Goal: Book appointment/travel/reservation

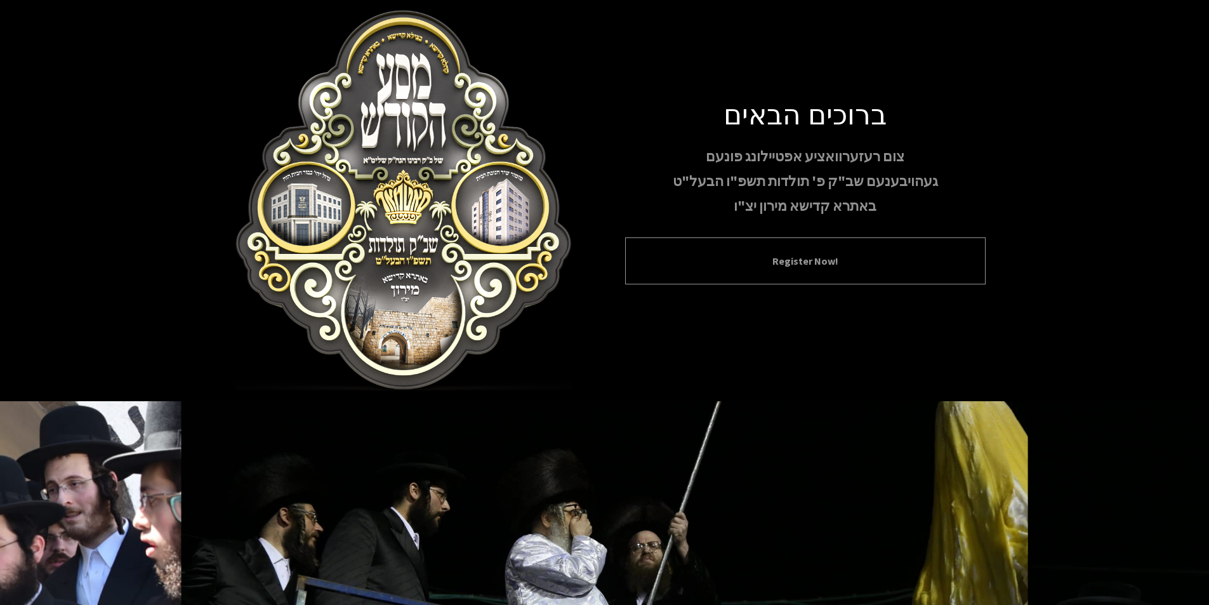
click at [813, 261] on button "Register Now!" at bounding box center [805, 260] width 329 height 15
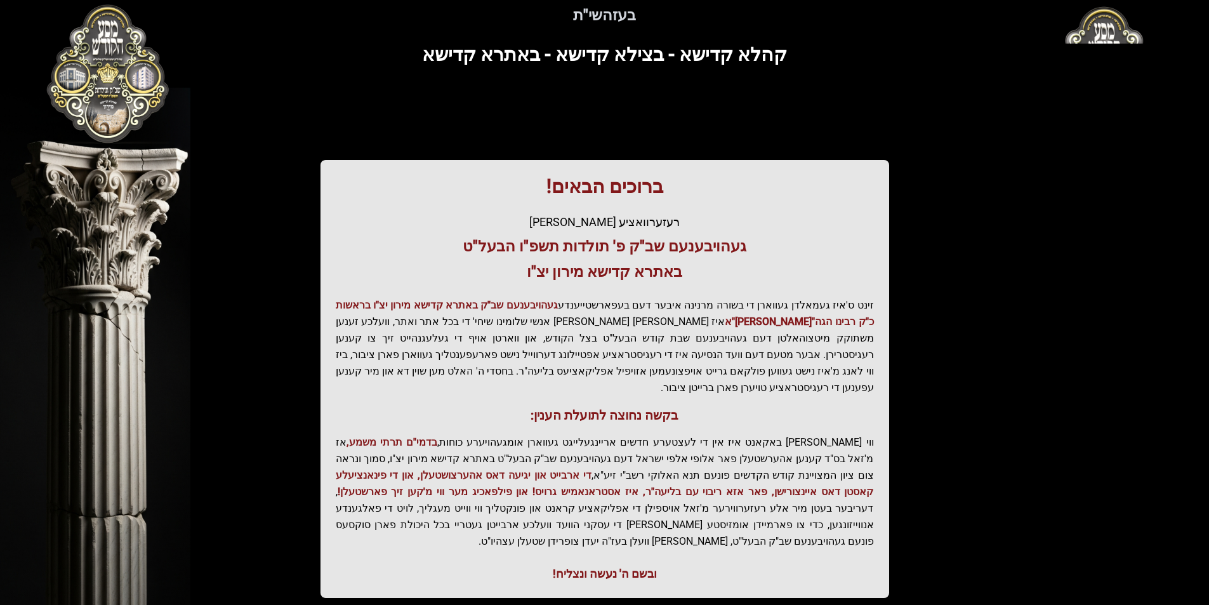
scroll to position [130, 0]
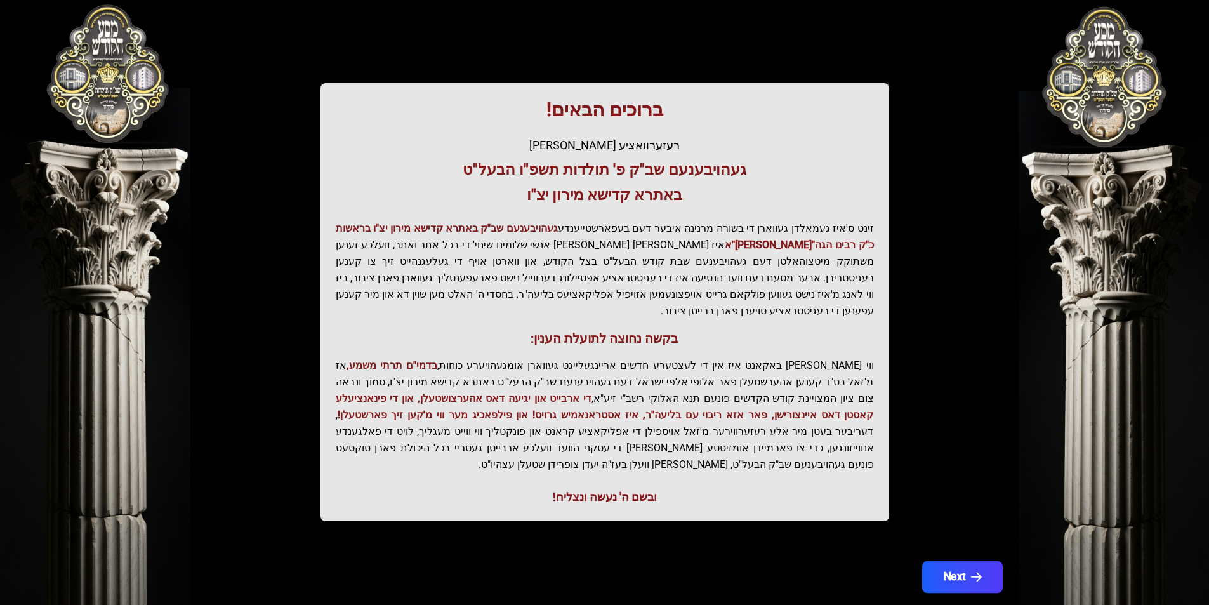
click at [962, 561] on button "Next" at bounding box center [961, 577] width 81 height 32
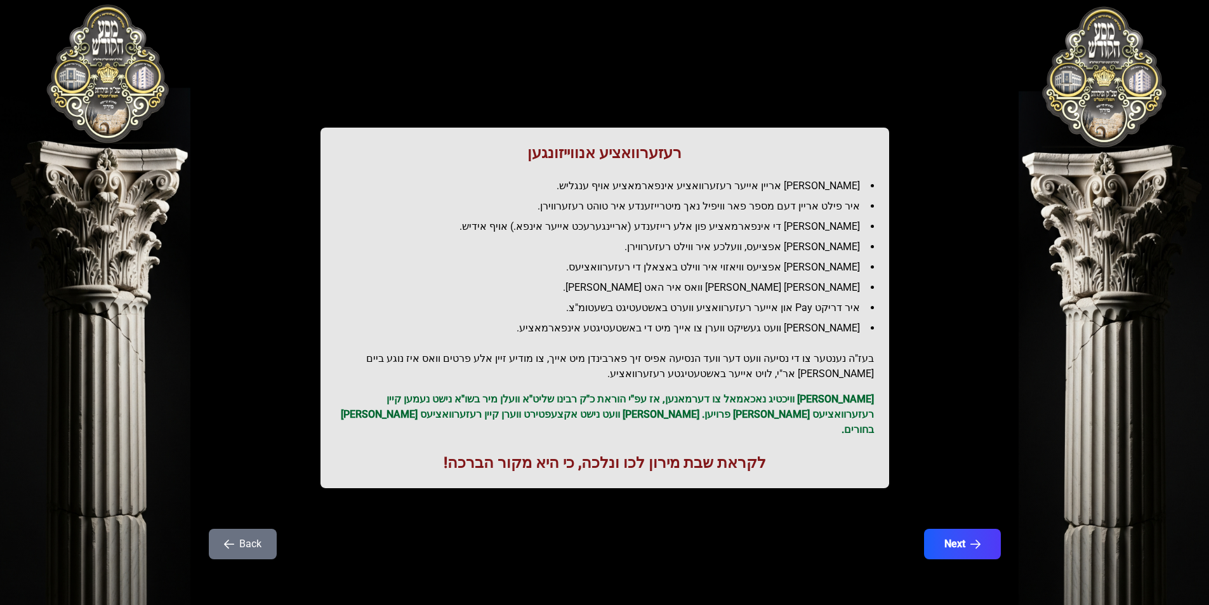
scroll to position [0, 0]
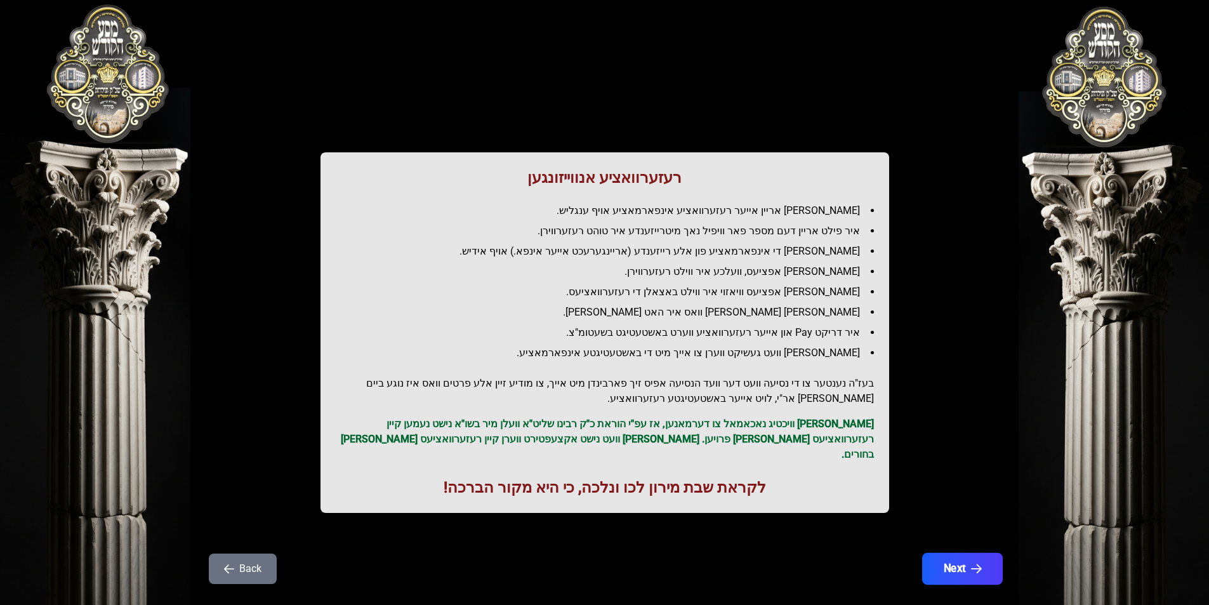
click at [980, 563] on icon "button" at bounding box center [975, 568] width 11 height 11
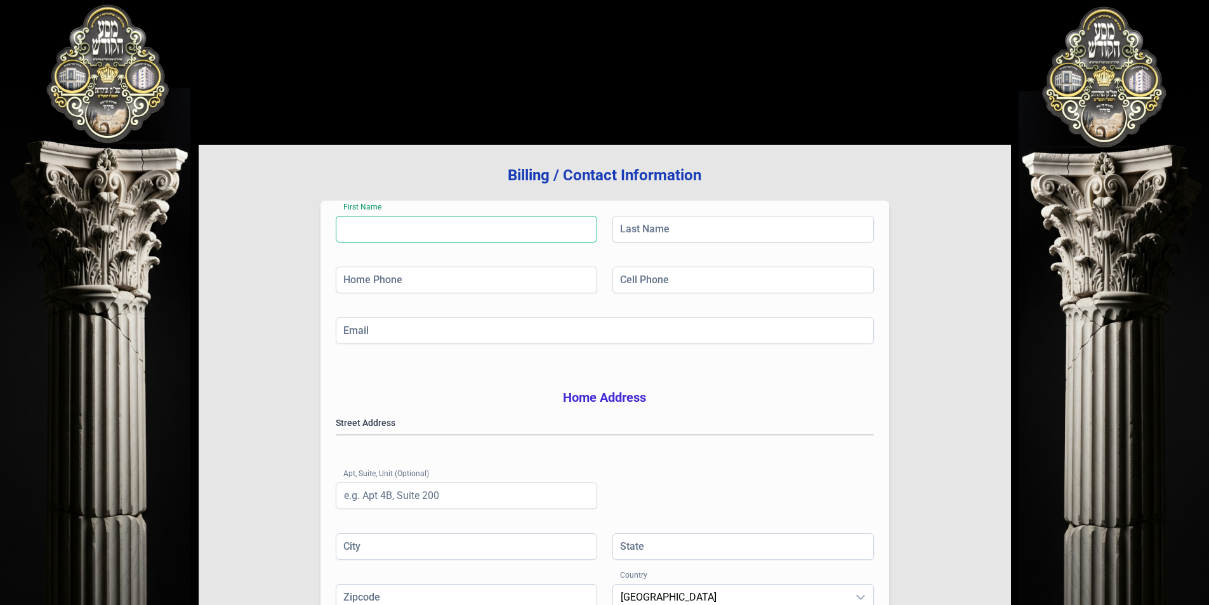
click at [390, 224] on input "First Name" at bounding box center [466, 229] width 261 height 27
type input "[PERSON_NAME]"
type input "[PHONE_NUMBER]"
type input "[EMAIL_ADDRESS][DOMAIN_NAME]"
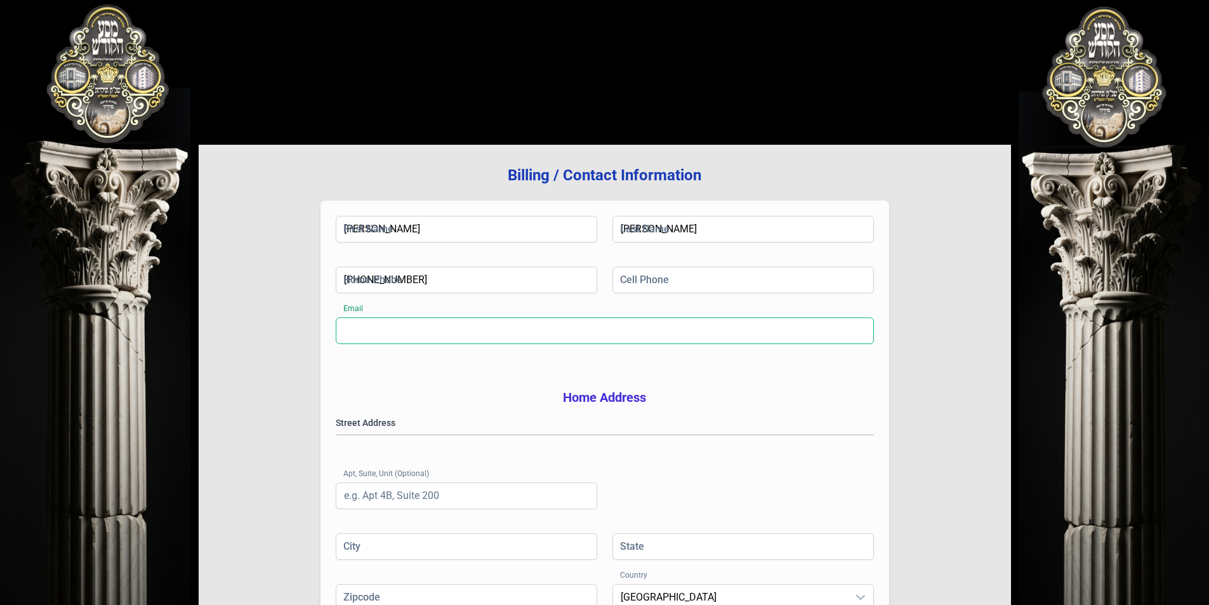
type input "402"
type input "[GEOGRAPHIC_DATA], [GEOGRAPHIC_DATA]"
type input "NY"
type input "10950"
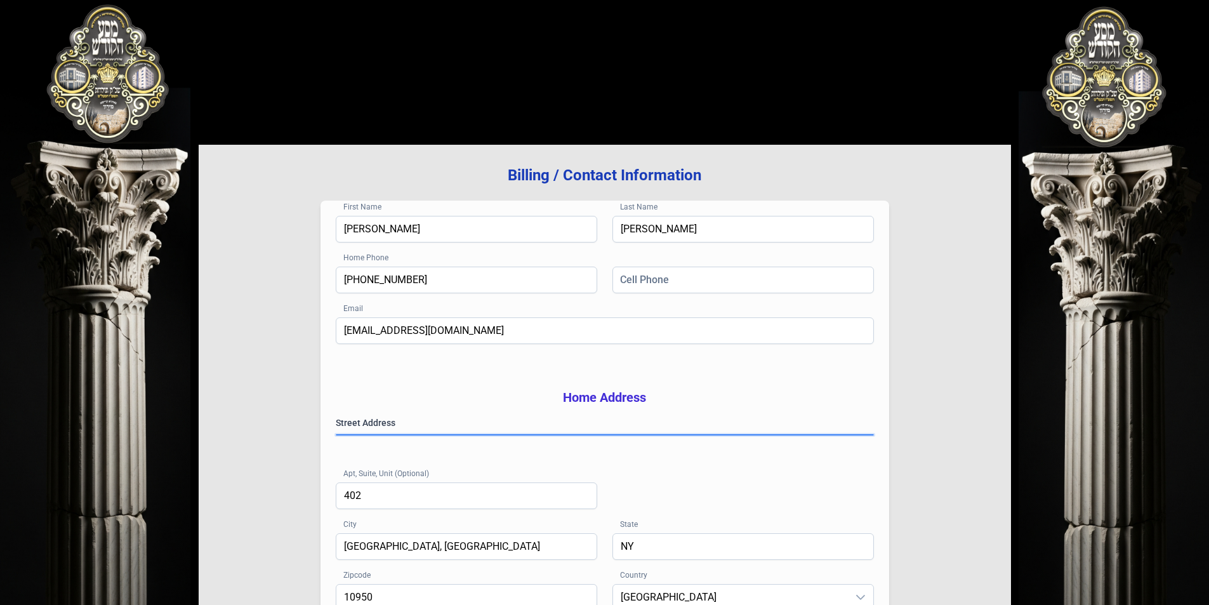
click at [336, 435] on gmp-place-autocomplete at bounding box center [336, 435] width 0 height 0
type input "[PERSON_NAME]"
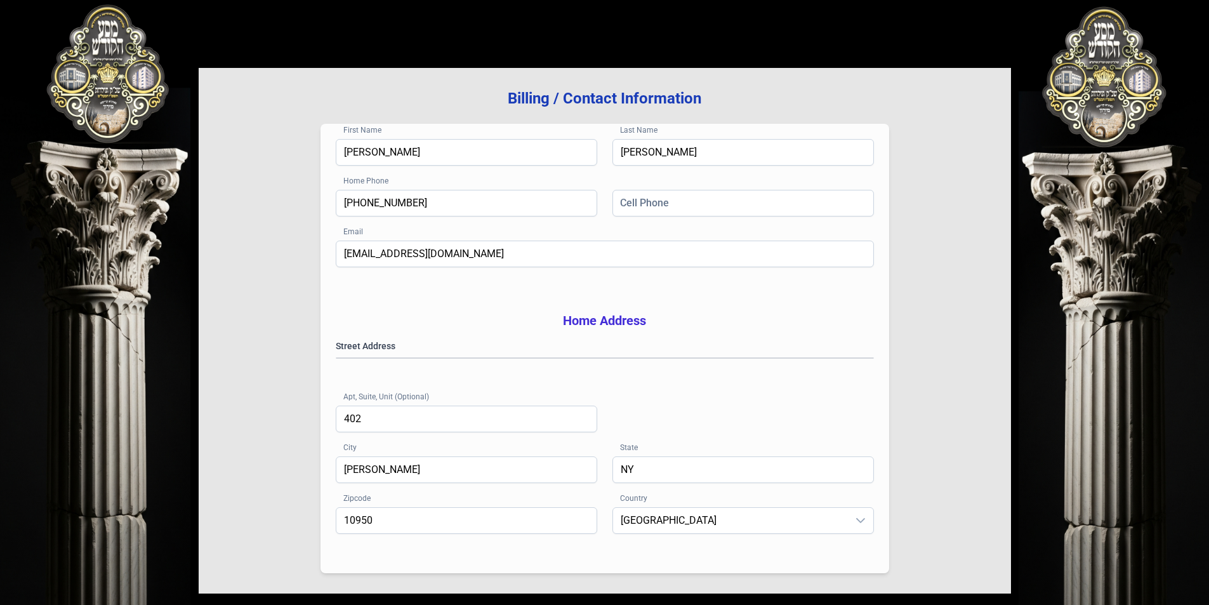
scroll to position [54, 0]
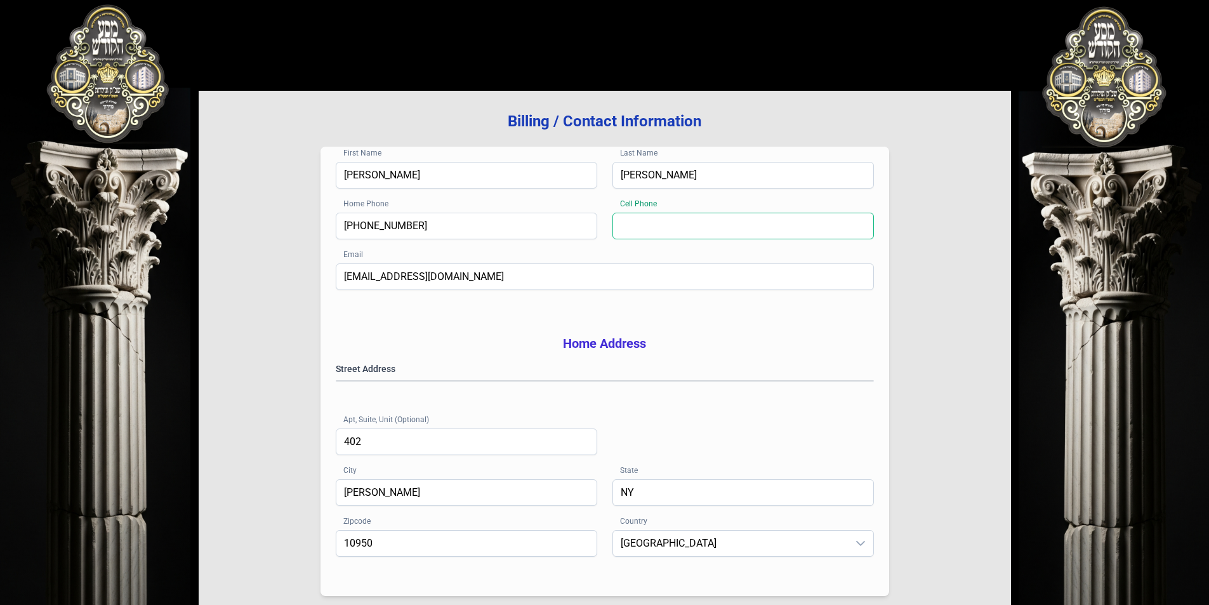
click at [685, 234] on input "Cell Phone" at bounding box center [742, 226] width 261 height 27
type input "[PHONE_NUMBER]"
type input "[GEOGRAPHIC_DATA], [GEOGRAPHIC_DATA]"
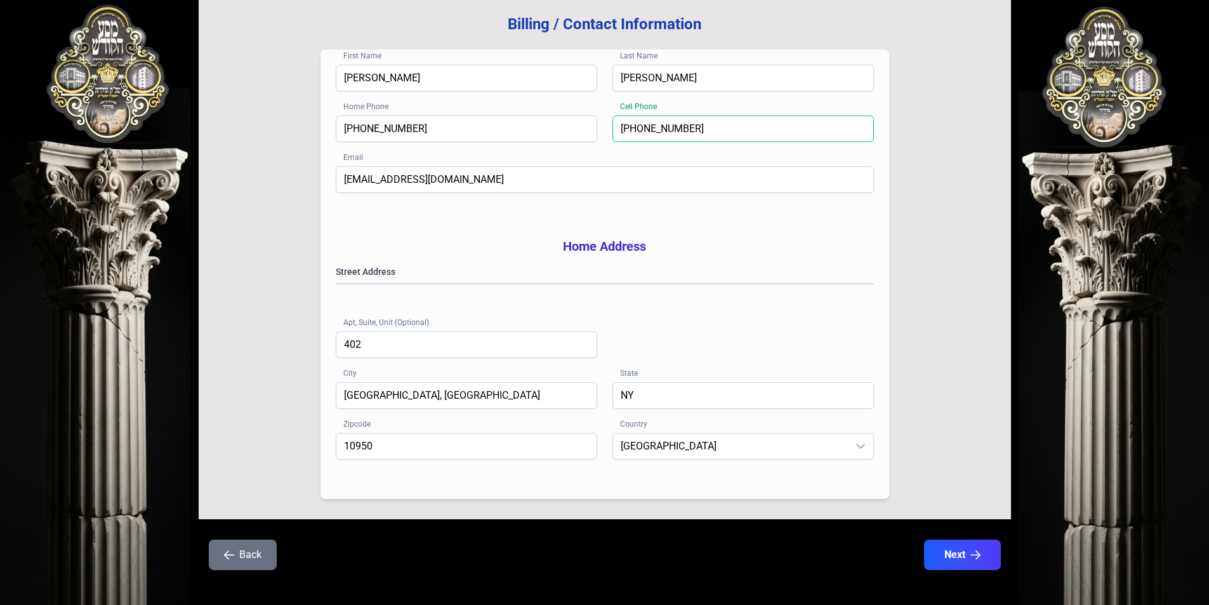
scroll to position [181, 0]
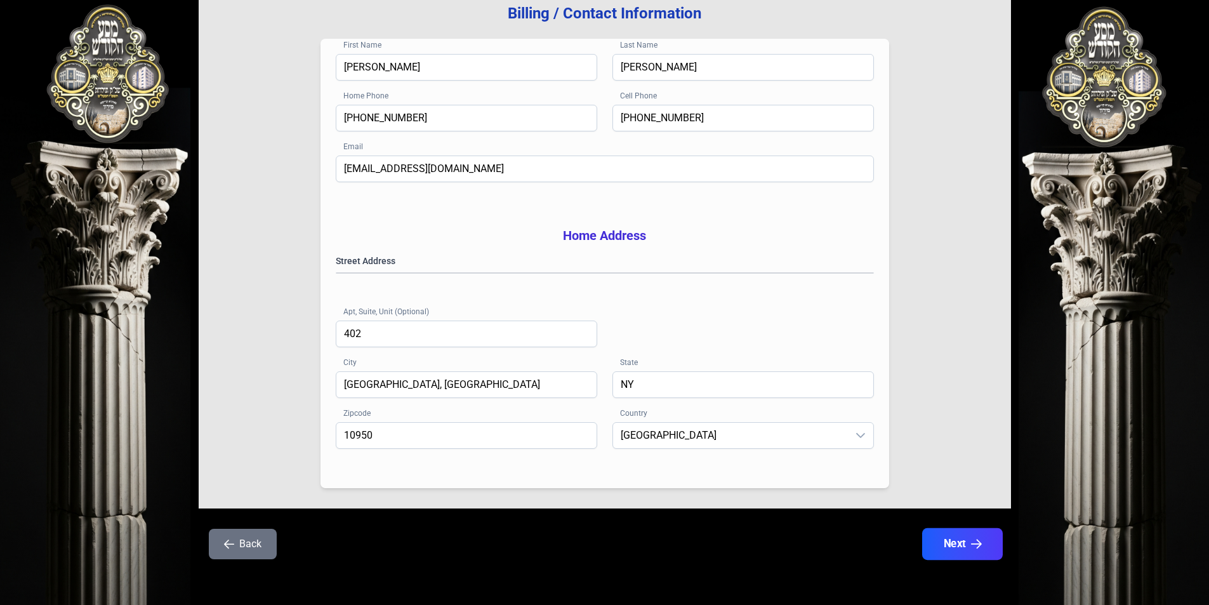
click at [945, 544] on button "Next" at bounding box center [961, 544] width 81 height 32
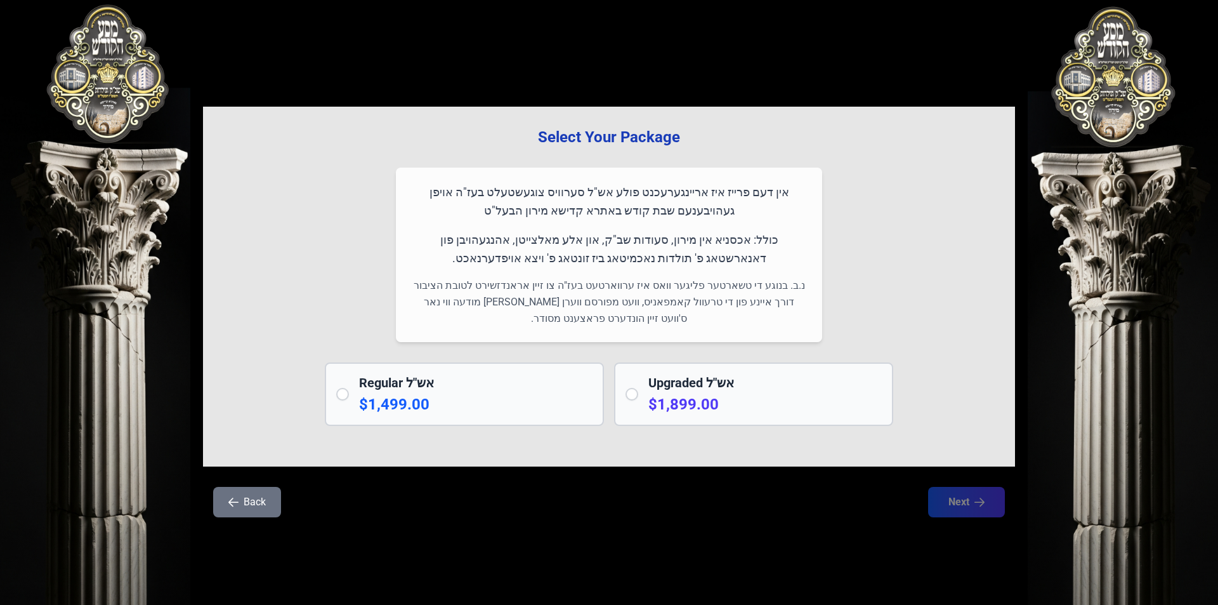
click at [344, 392] on input "radio" at bounding box center [342, 394] width 13 height 13
radio input "true"
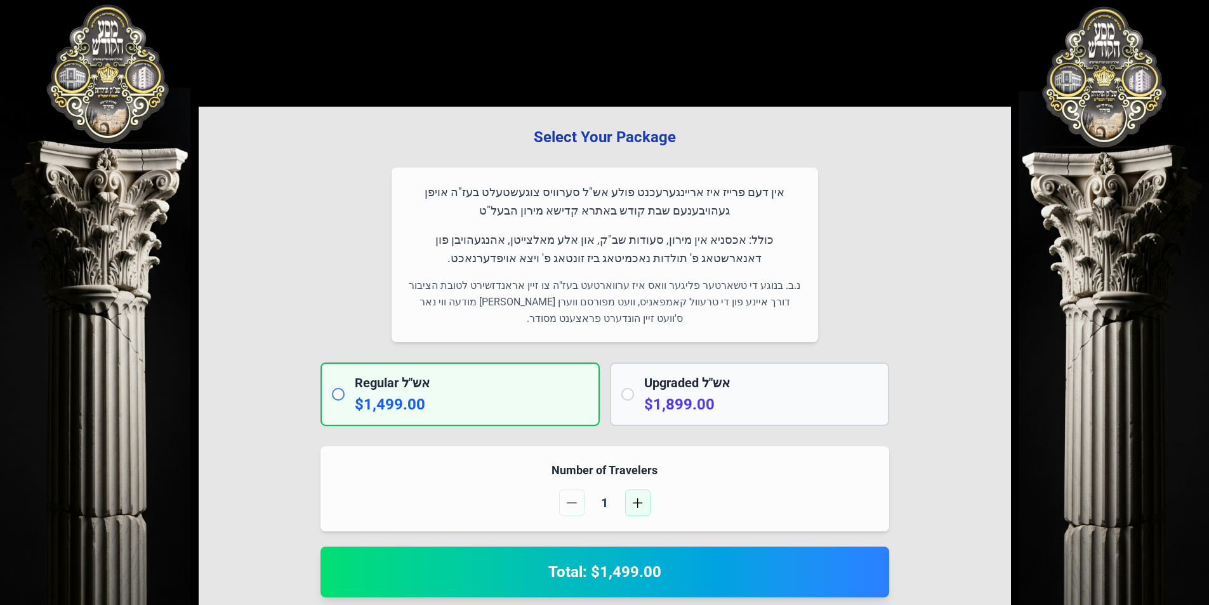
click at [627, 500] on button "button" at bounding box center [637, 502] width 25 height 27
click at [636, 500] on span "button" at bounding box center [638, 502] width 10 height 10
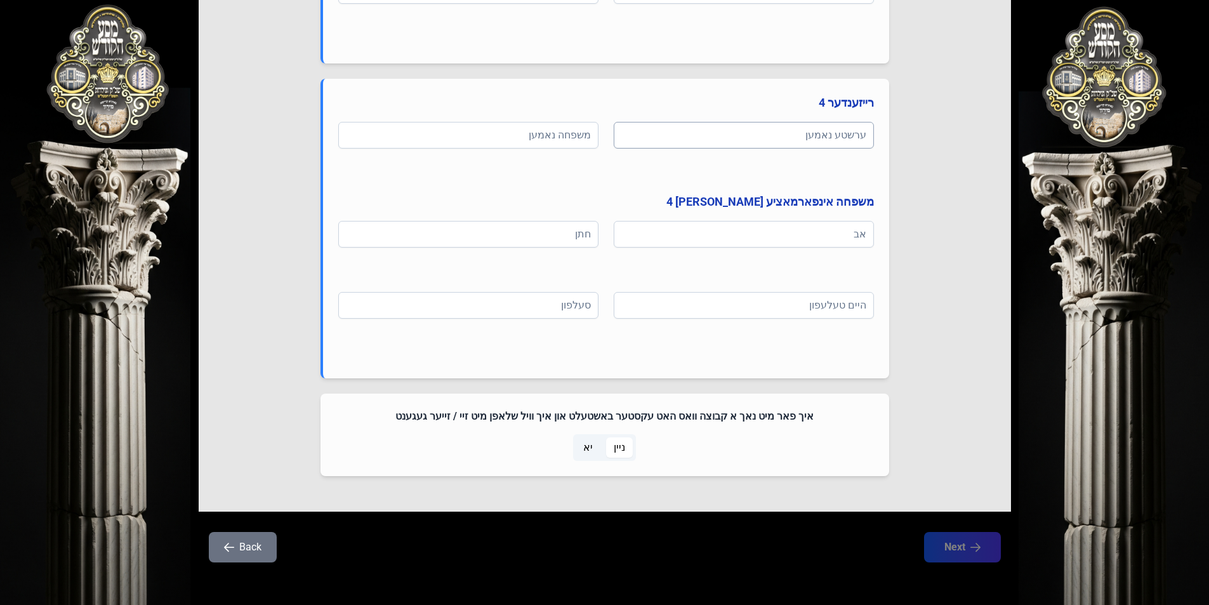
scroll to position [1543, 0]
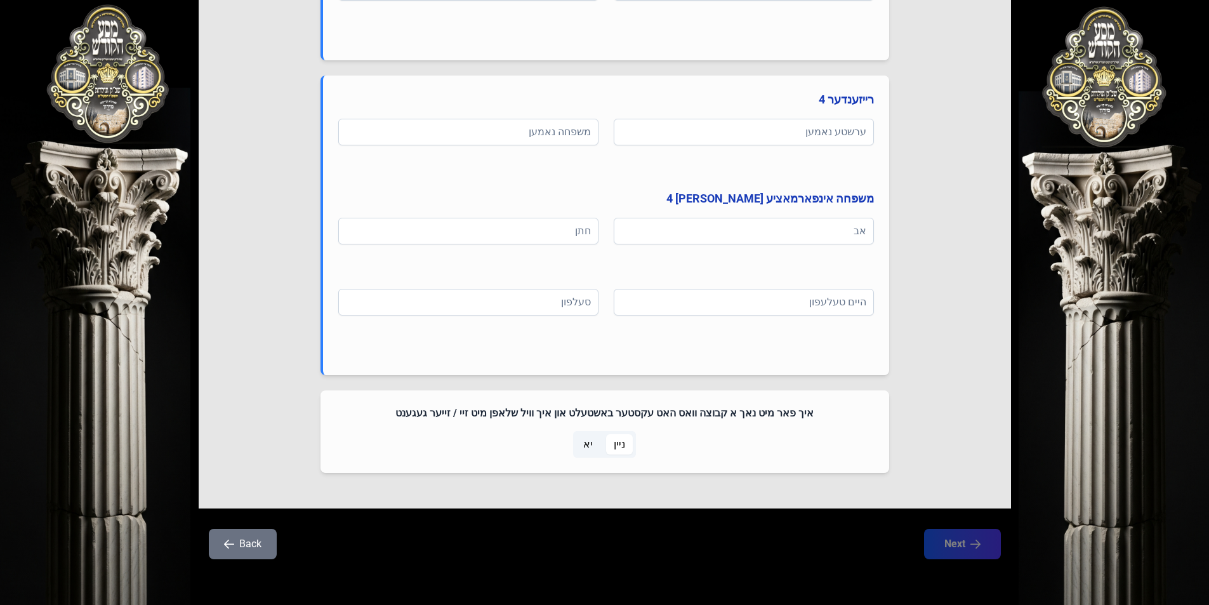
click at [594, 445] on span "יא" at bounding box center [587, 444] width 25 height 20
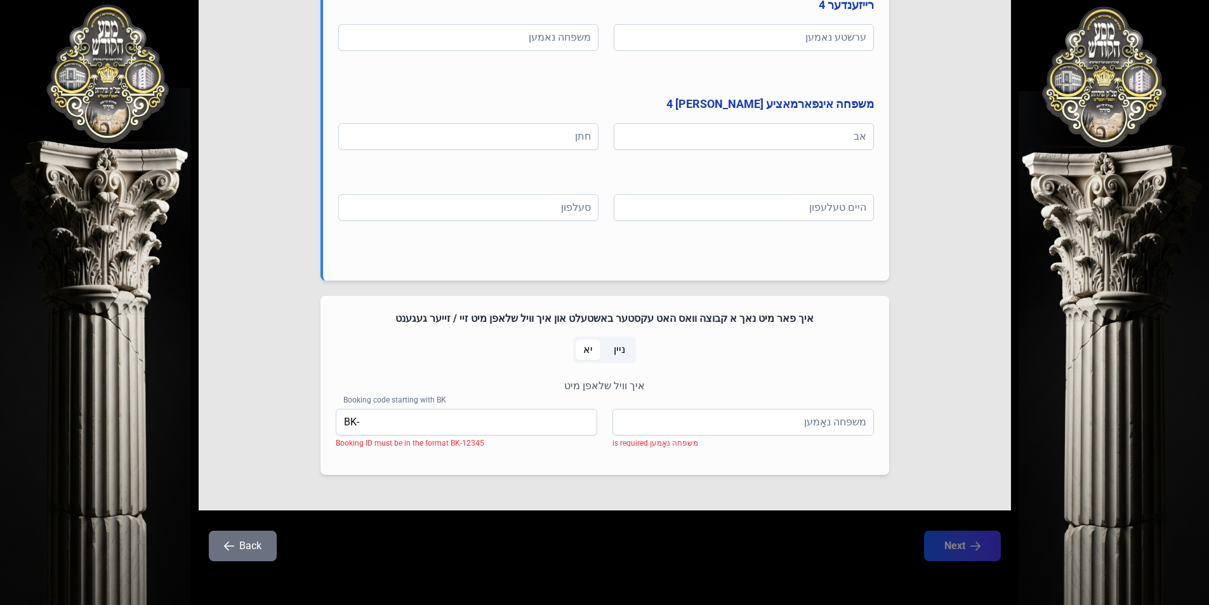
scroll to position [1639, 0]
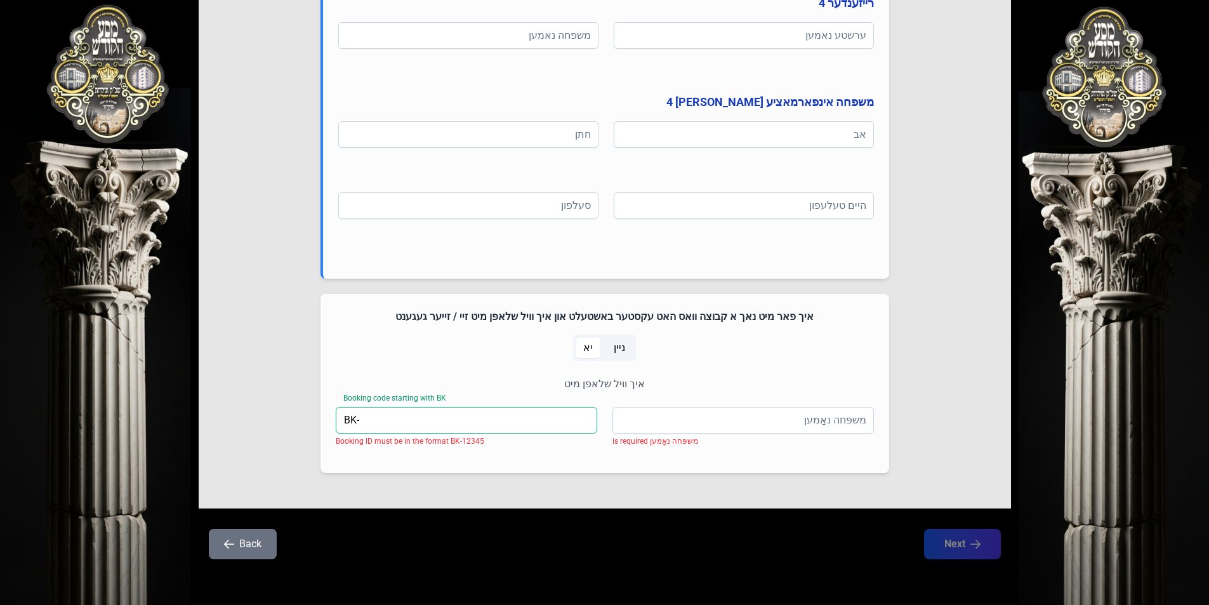
click at [460, 415] on input "BK-" at bounding box center [466, 420] width 261 height 27
click at [797, 425] on input "משפּחה נאָמען" at bounding box center [742, 420] width 261 height 27
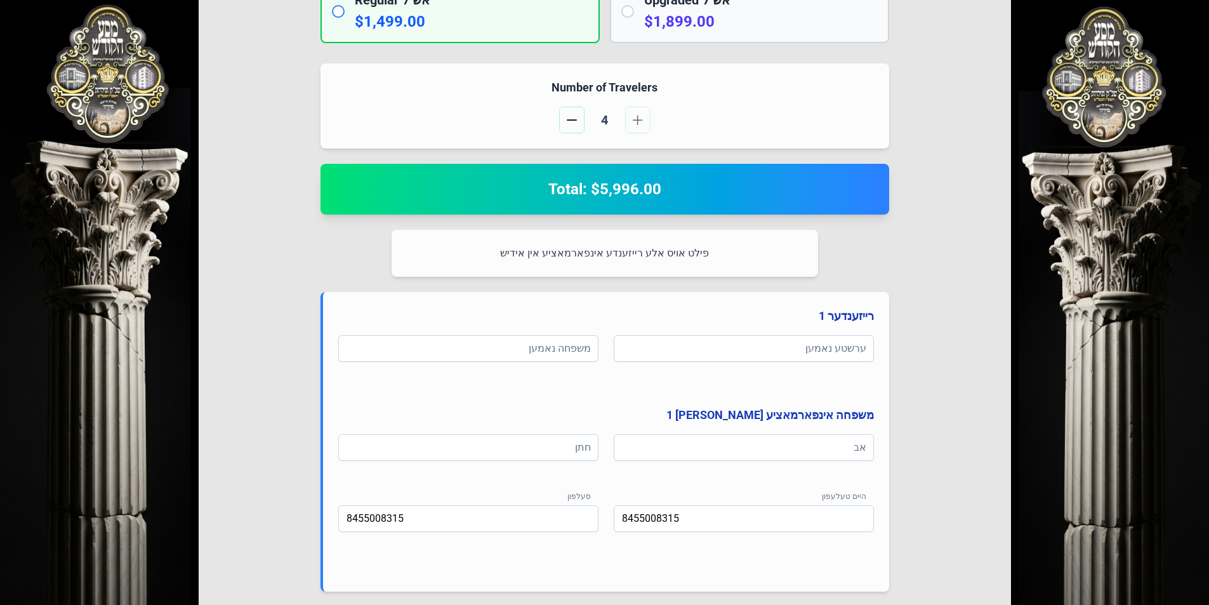
scroll to position [371, 0]
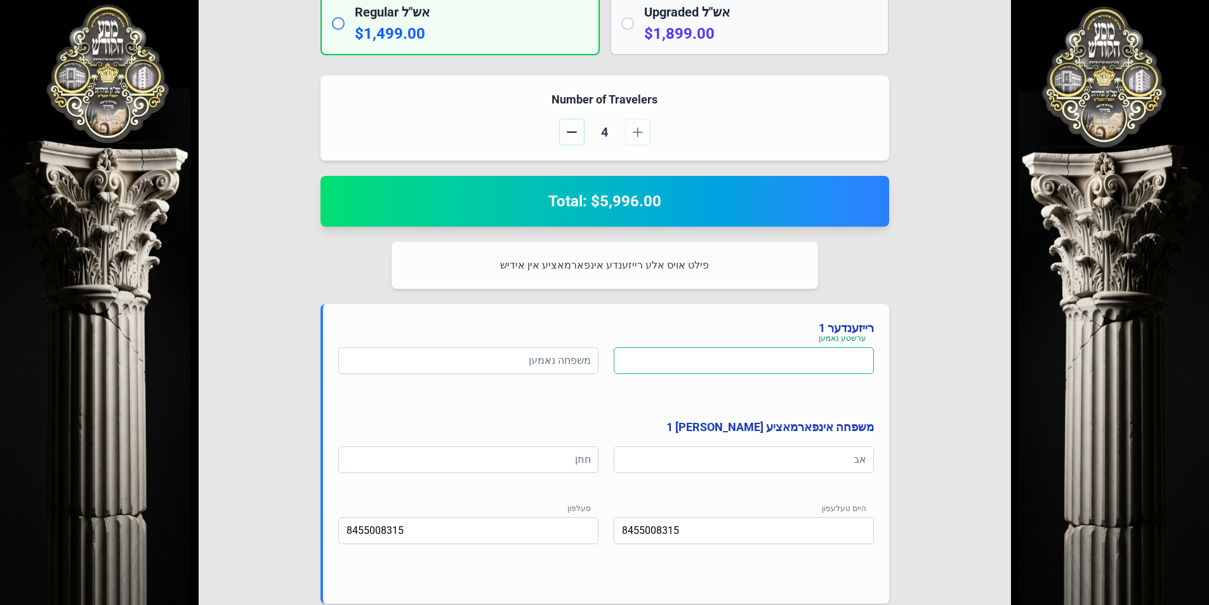
click at [739, 364] on input at bounding box center [744, 360] width 260 height 27
click at [694, 464] on input at bounding box center [744, 459] width 260 height 27
click at [720, 365] on input at bounding box center [744, 360] width 260 height 27
click at [501, 463] on input at bounding box center [468, 459] width 260 height 27
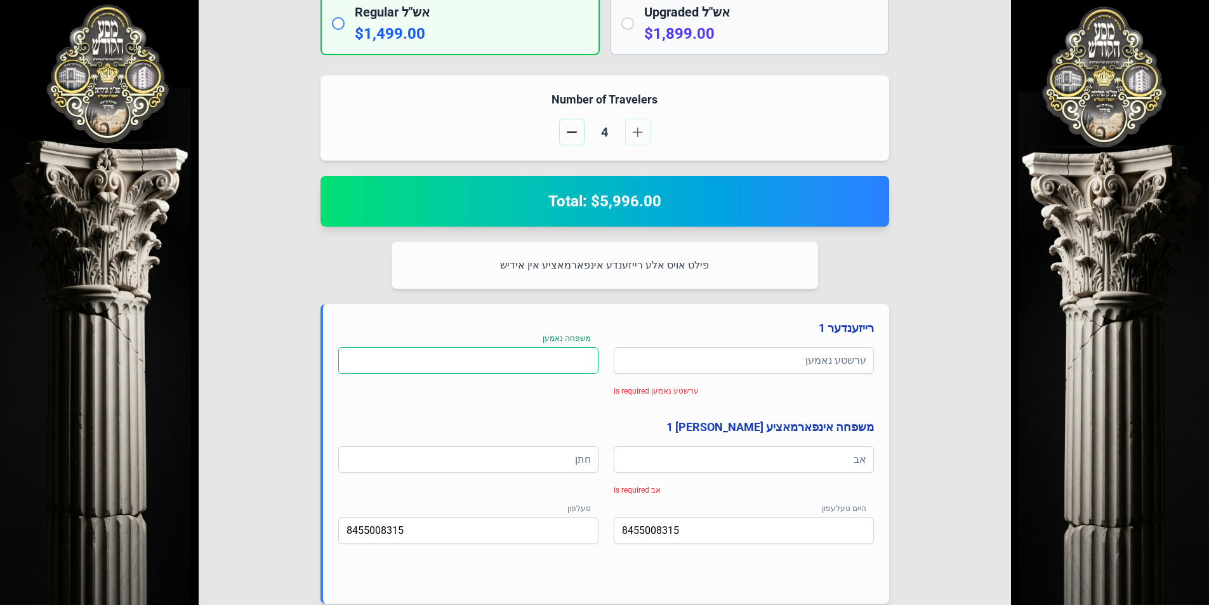
click at [497, 353] on input at bounding box center [468, 360] width 260 height 27
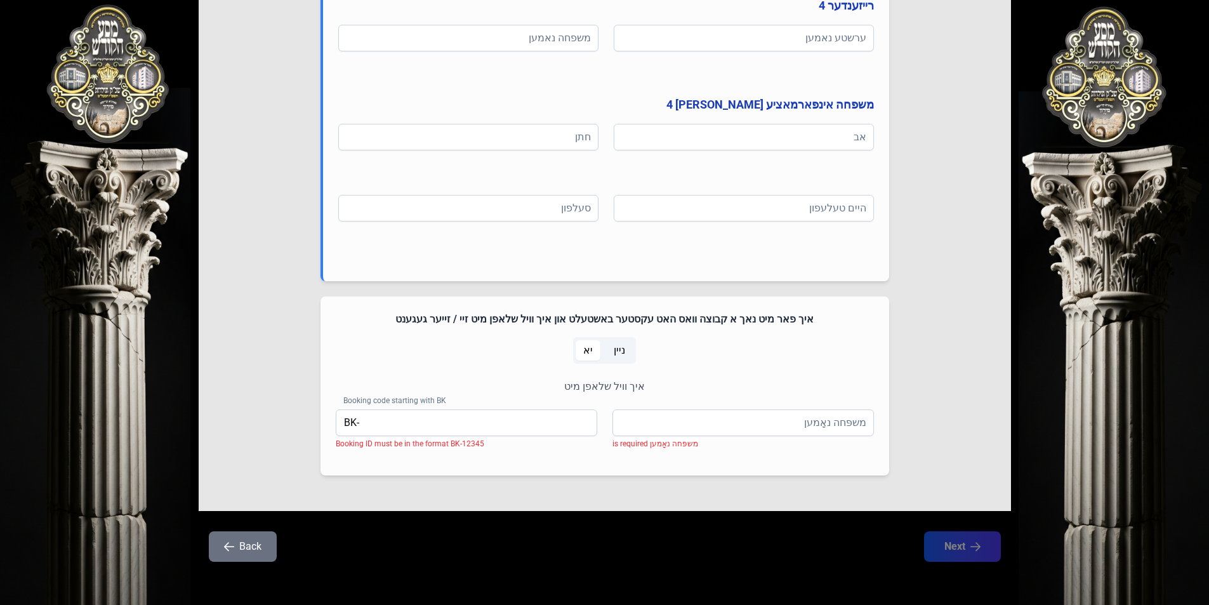
scroll to position [1639, 0]
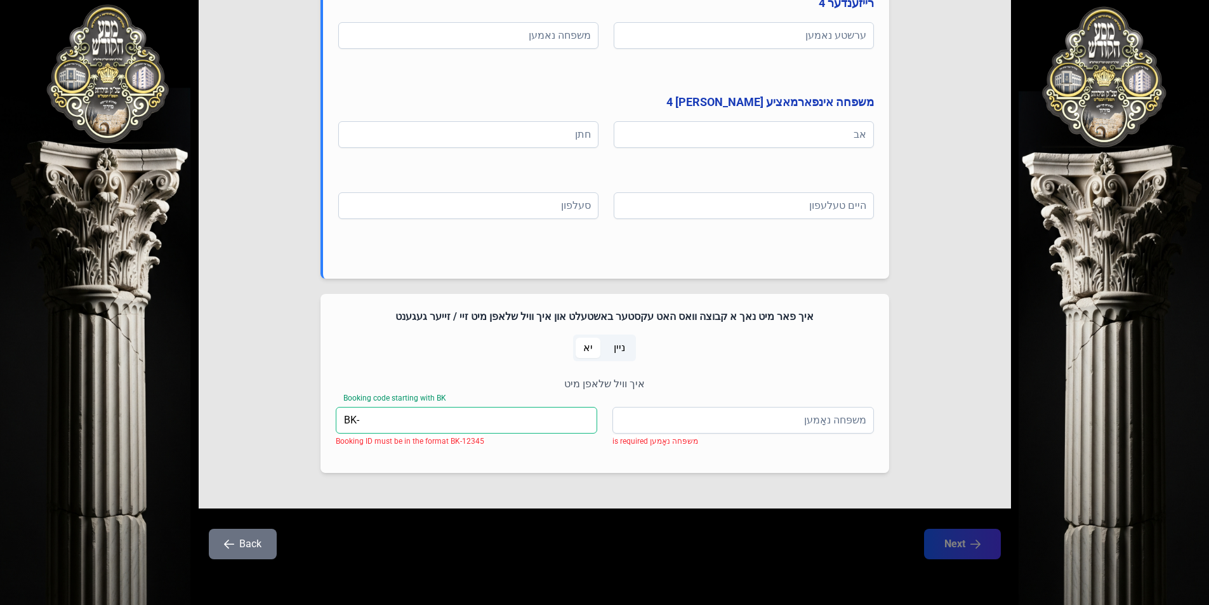
click at [466, 428] on input "BK-" at bounding box center [466, 420] width 261 height 27
click at [771, 425] on input "משפּחה נאָמען" at bounding box center [742, 420] width 261 height 27
click at [255, 544] on button "Back" at bounding box center [243, 543] width 68 height 30
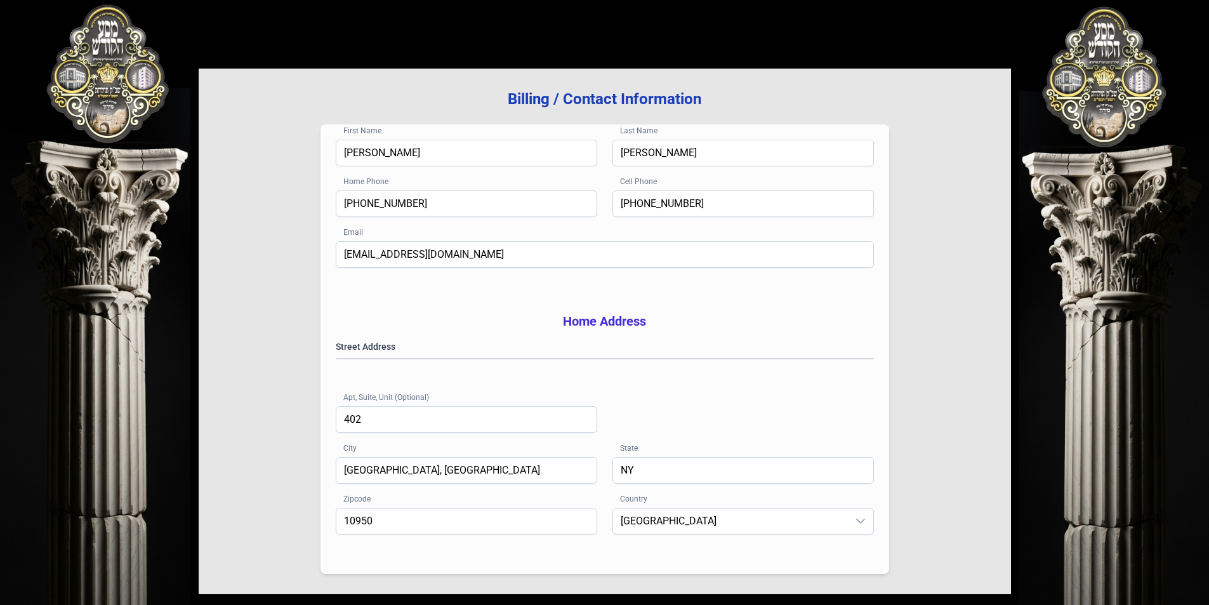
scroll to position [181, 0]
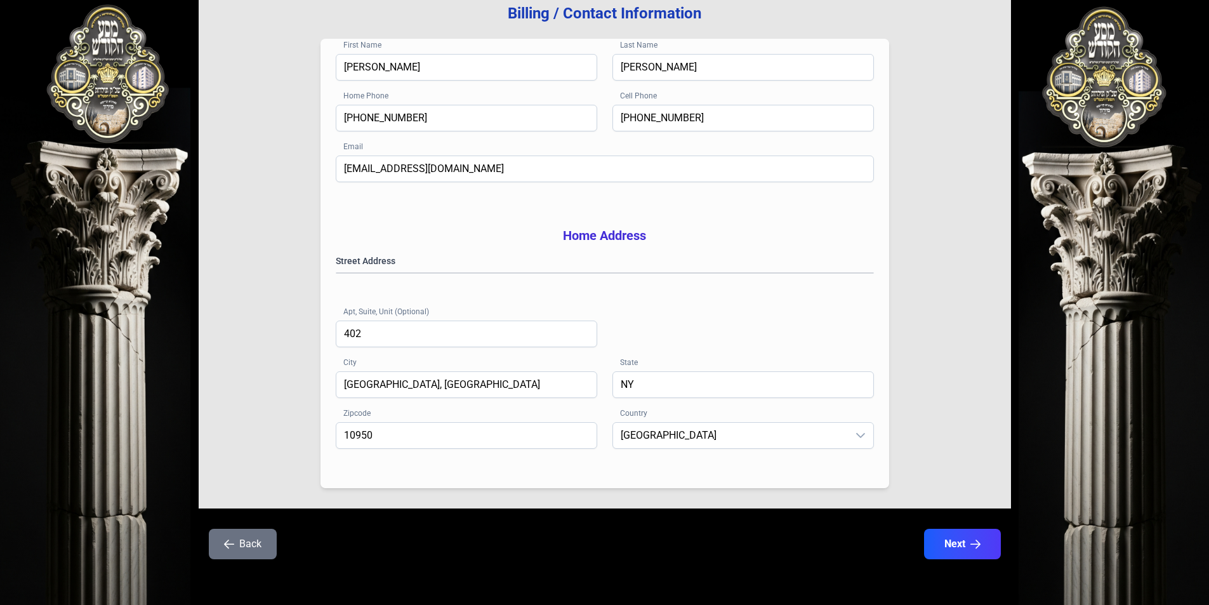
click at [259, 537] on button "Back" at bounding box center [243, 543] width 68 height 30
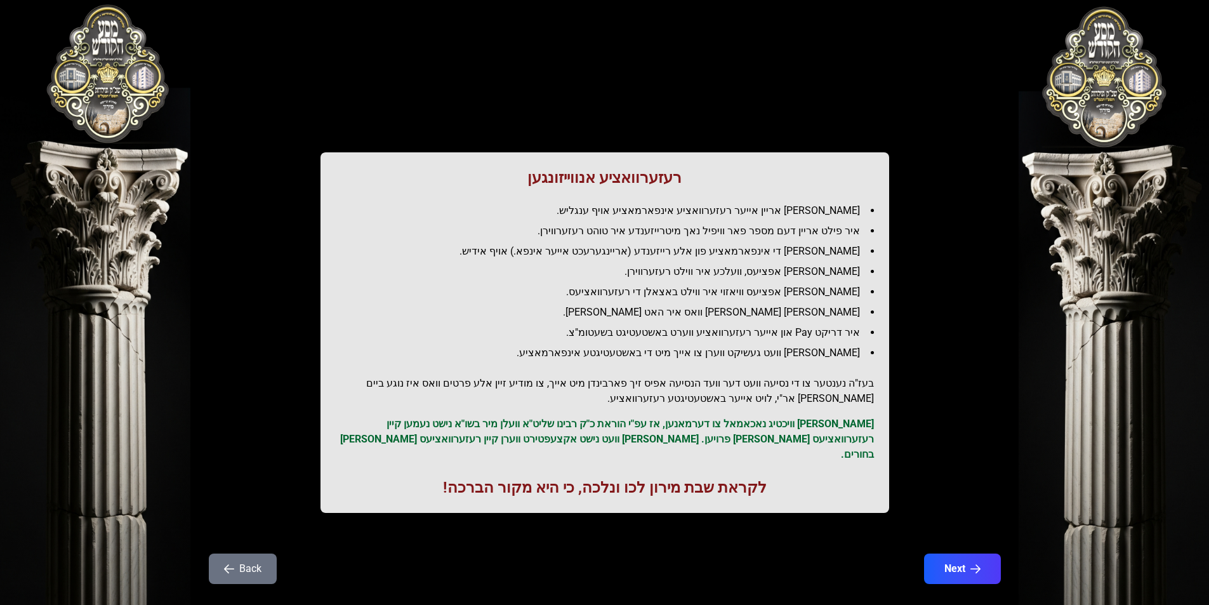
click at [244, 553] on button "Back" at bounding box center [243, 568] width 68 height 30
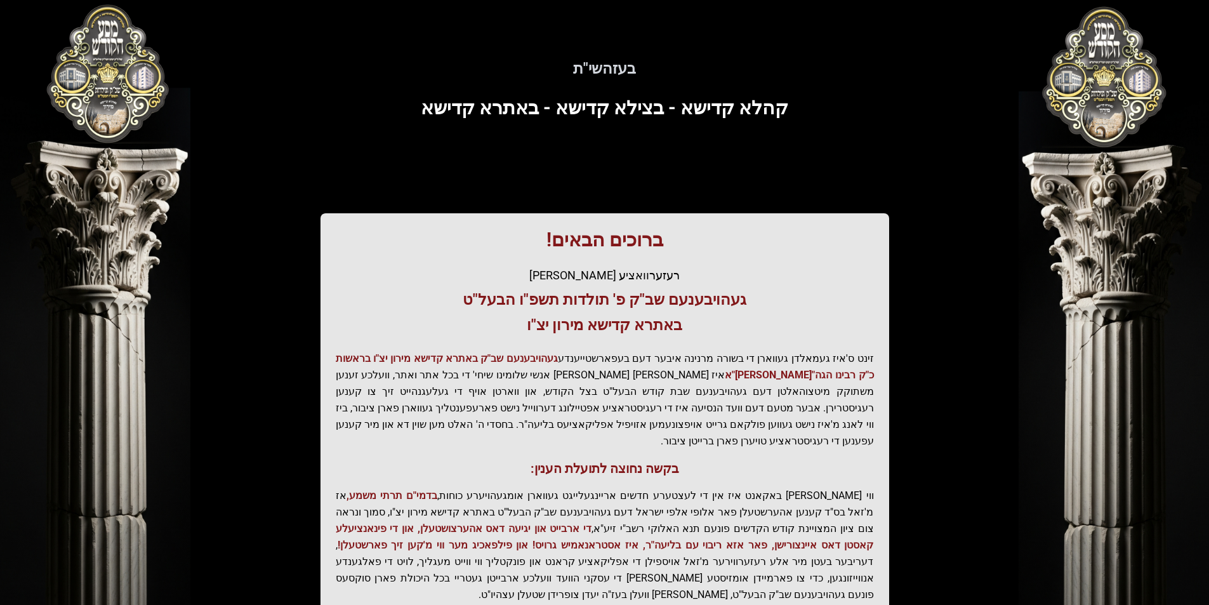
click at [1091, 56] on div "בעזהשי"ת 0 1 2 3 4 5 6 בעזהשי"ת קהלא קדישא - בצילא קדישא - באתרא קדישא ברוכים ה…" at bounding box center [604, 384] width 1209 height 768
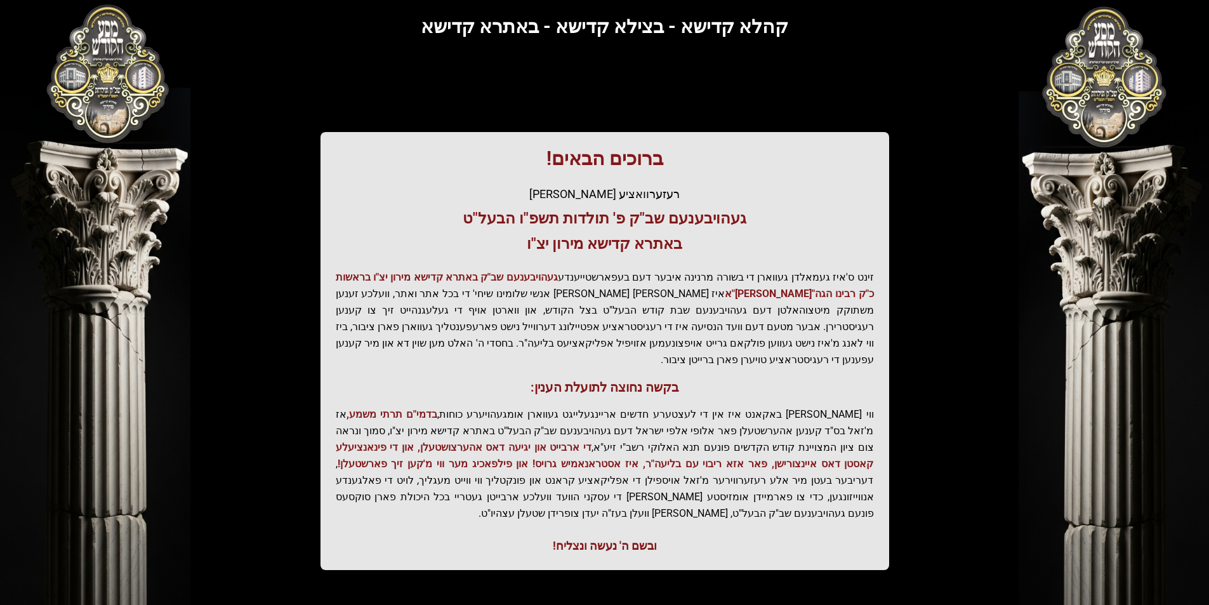
scroll to position [130, 0]
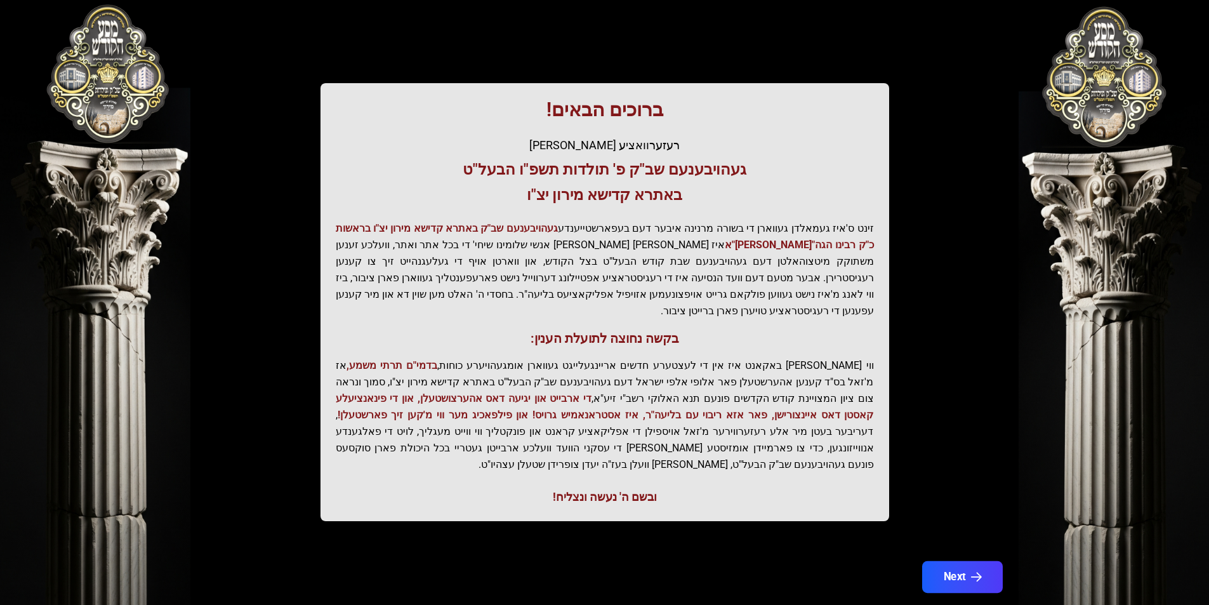
click at [968, 561] on button "Next" at bounding box center [961, 577] width 81 height 32
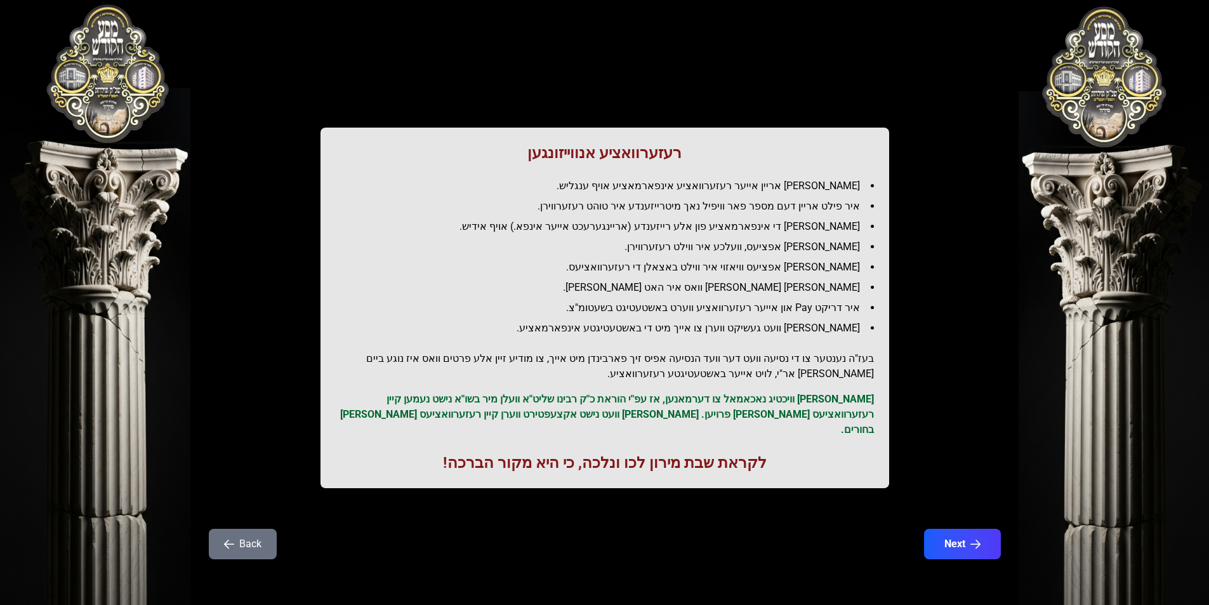
scroll to position [0, 0]
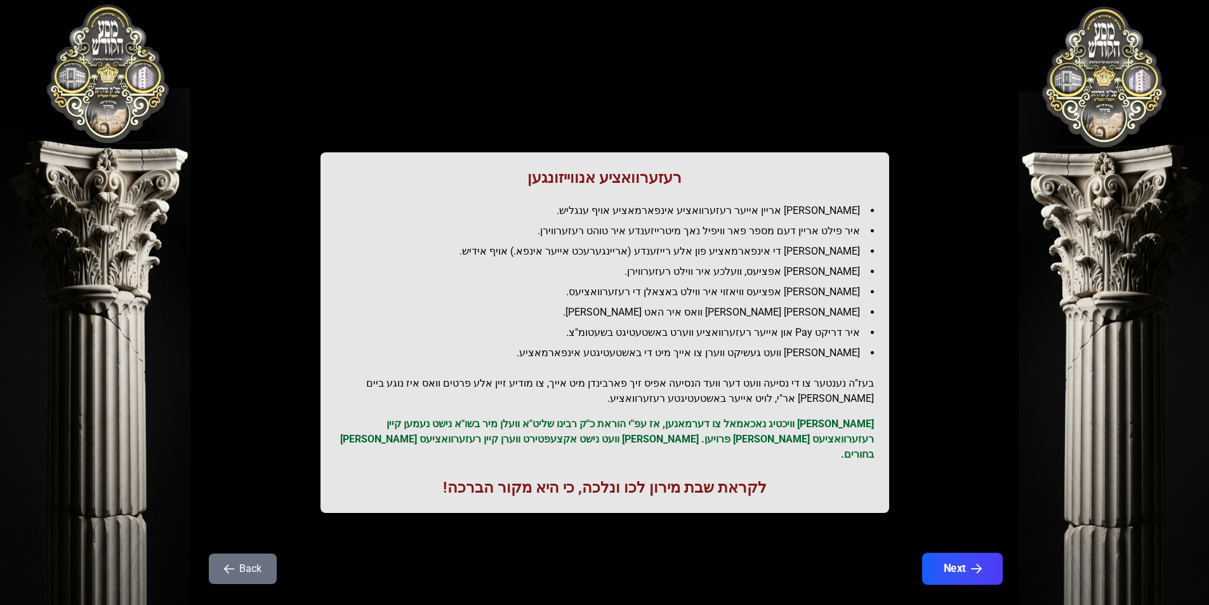
click at [969, 555] on button "Next" at bounding box center [961, 569] width 81 height 32
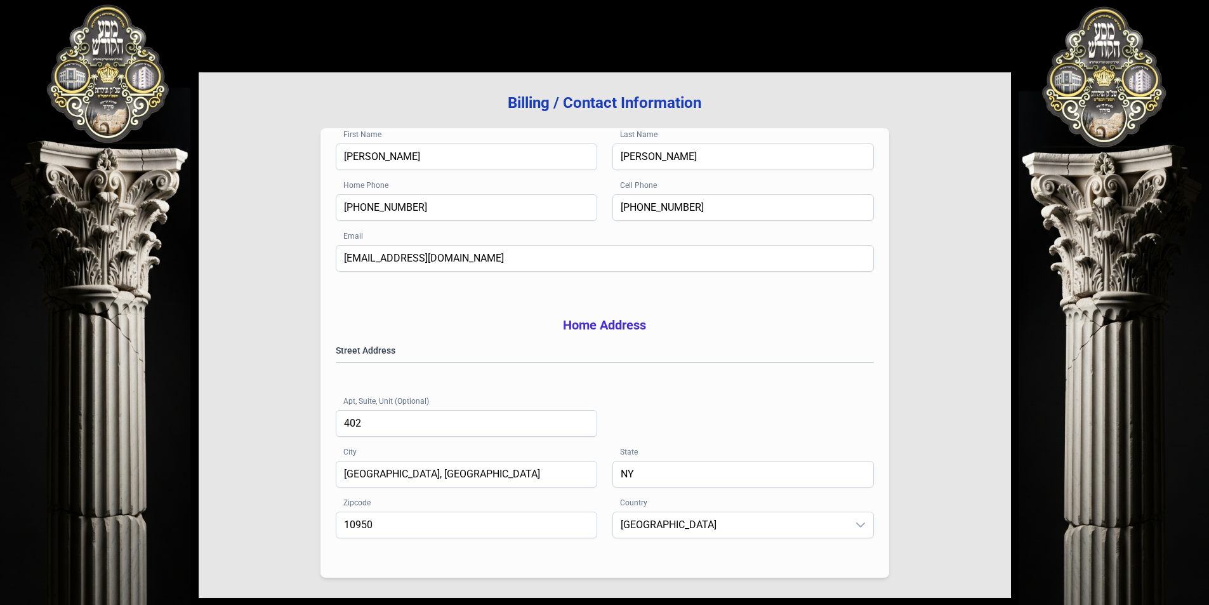
scroll to position [181, 0]
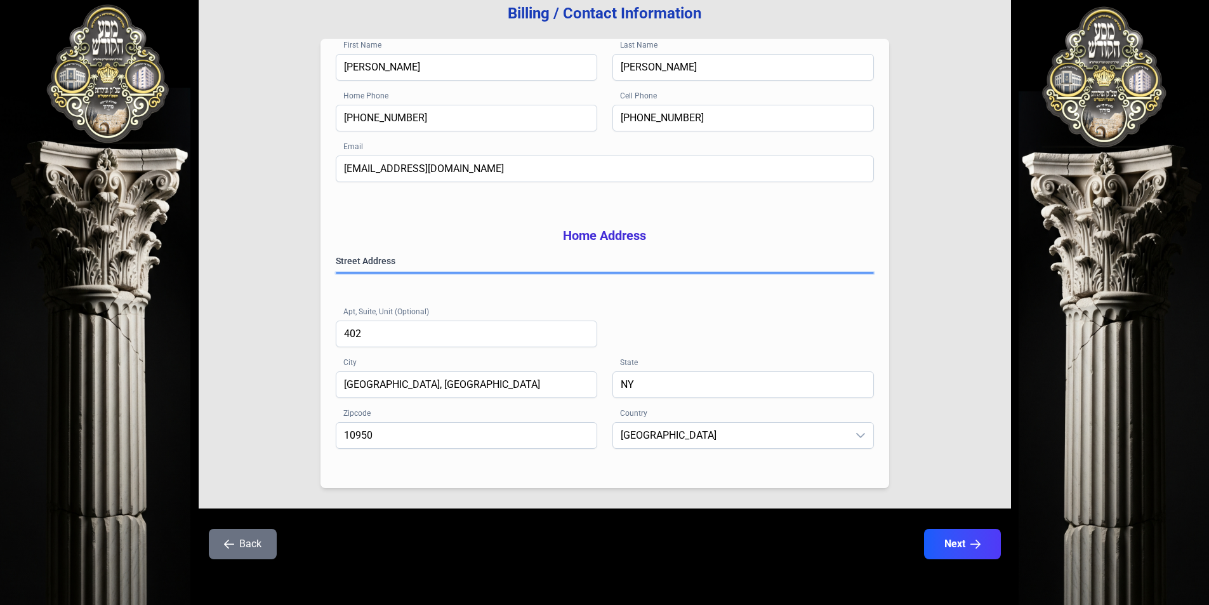
click at [336, 273] on gmp-place-autocomplete at bounding box center [336, 273] width 0 height 0
click at [1075, 65] on div "בעזהשי"ת [PHONE_NUMBER] Billing / Contact Information First Name [PERSON_NAME] …" at bounding box center [604, 221] width 1209 height 766
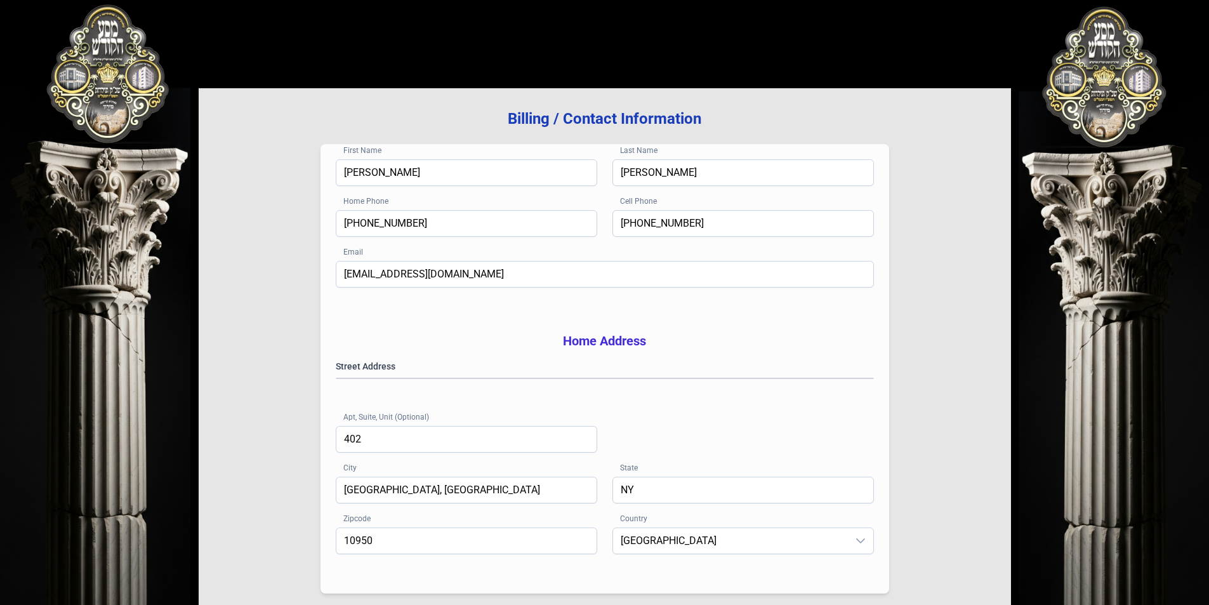
scroll to position [127, 0]
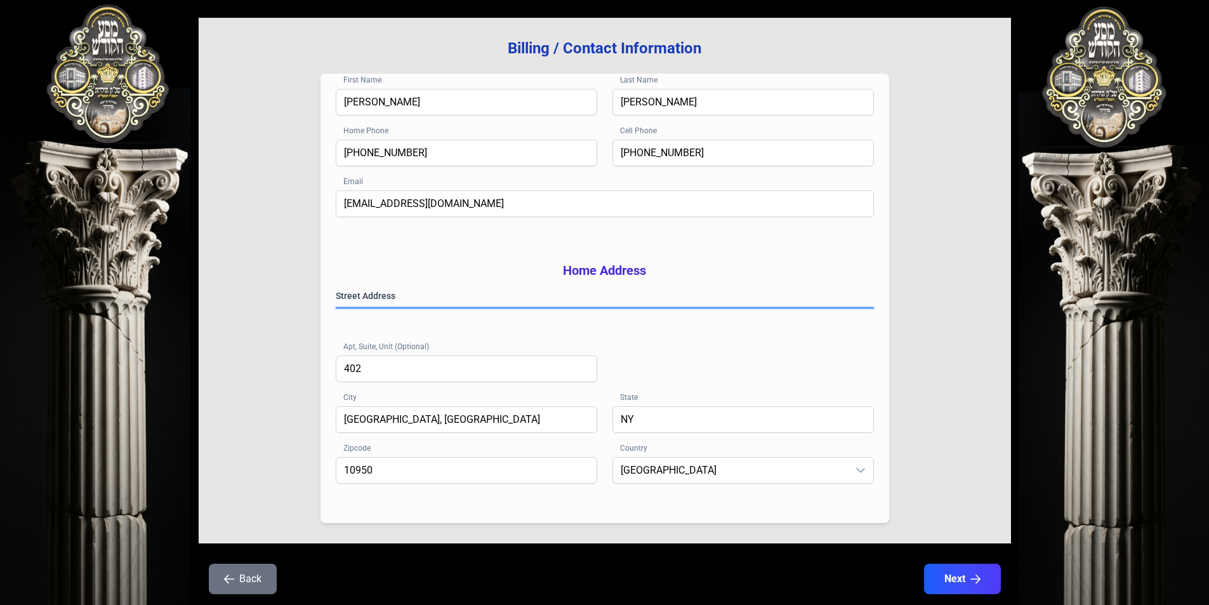
click at [336, 308] on gmp-place-autocomplete at bounding box center [336, 308] width 0 height 0
type input "[PERSON_NAME]"
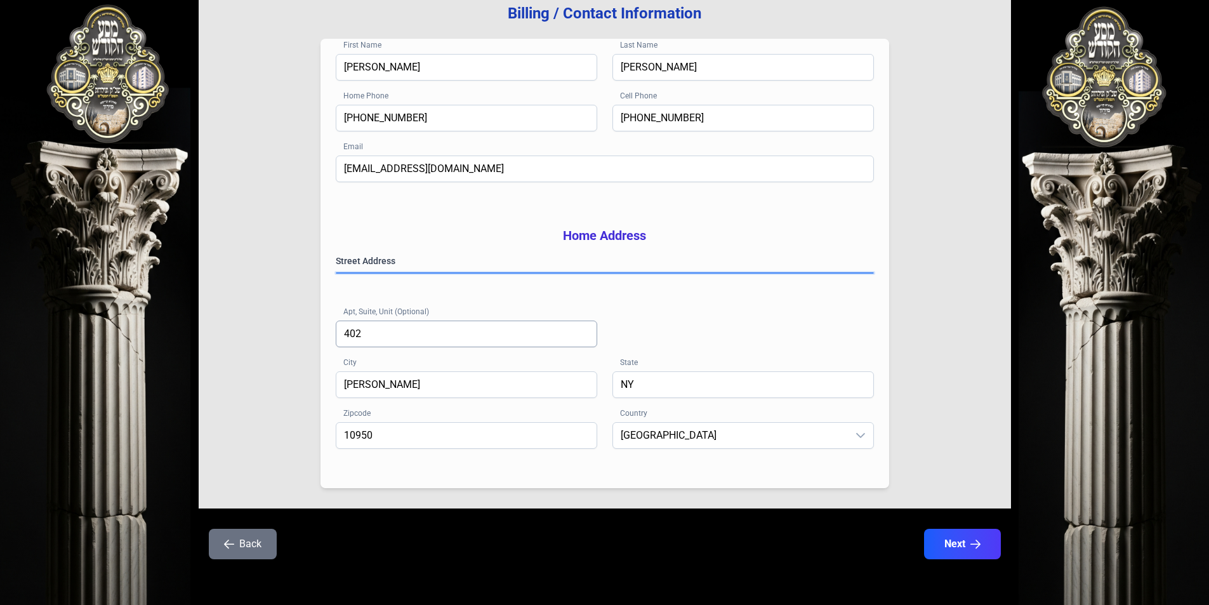
scroll to position [181, 0]
click at [972, 541] on icon "button" at bounding box center [975, 544] width 11 height 11
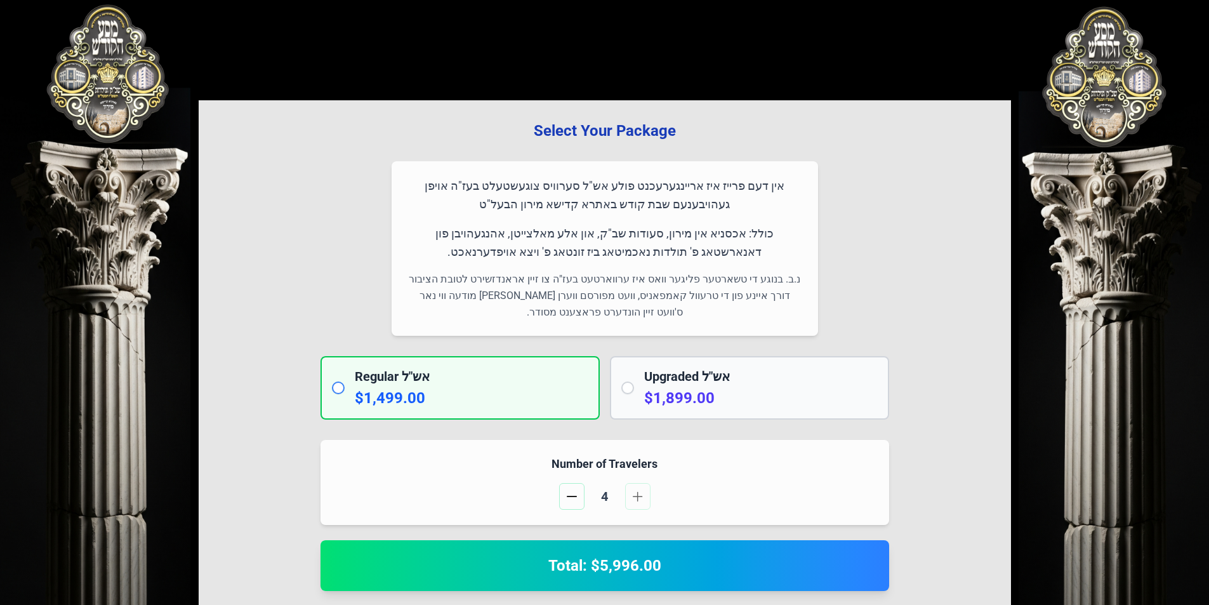
scroll to position [0, 0]
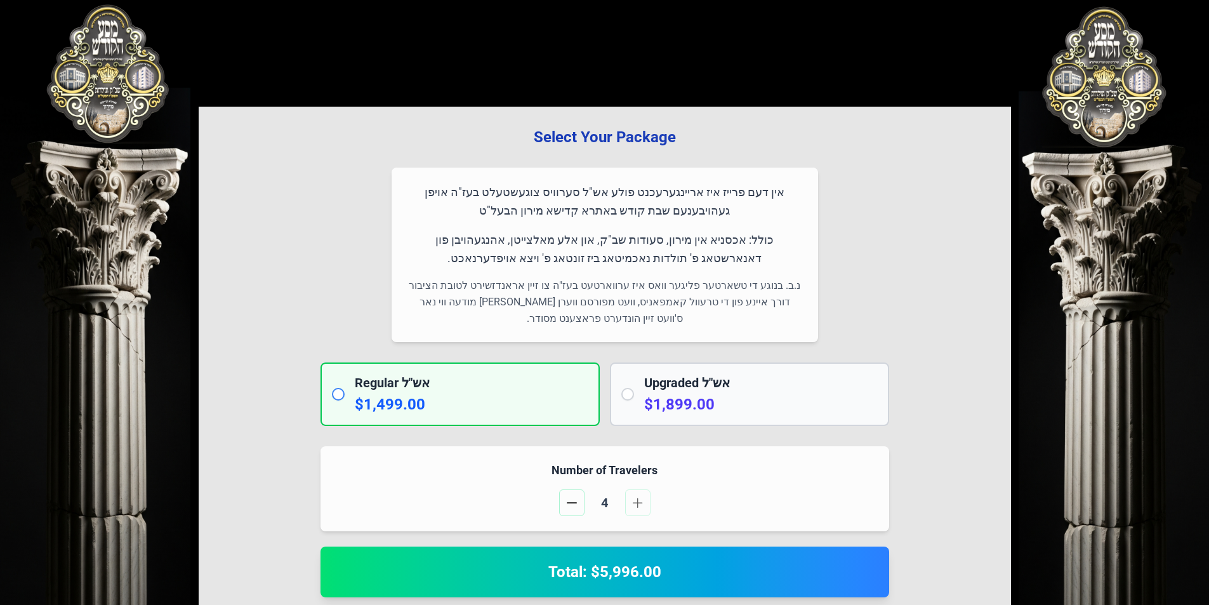
click at [338, 398] on input "radio" at bounding box center [338, 394] width 13 height 13
click at [337, 395] on input "radio" at bounding box center [338, 394] width 13 height 13
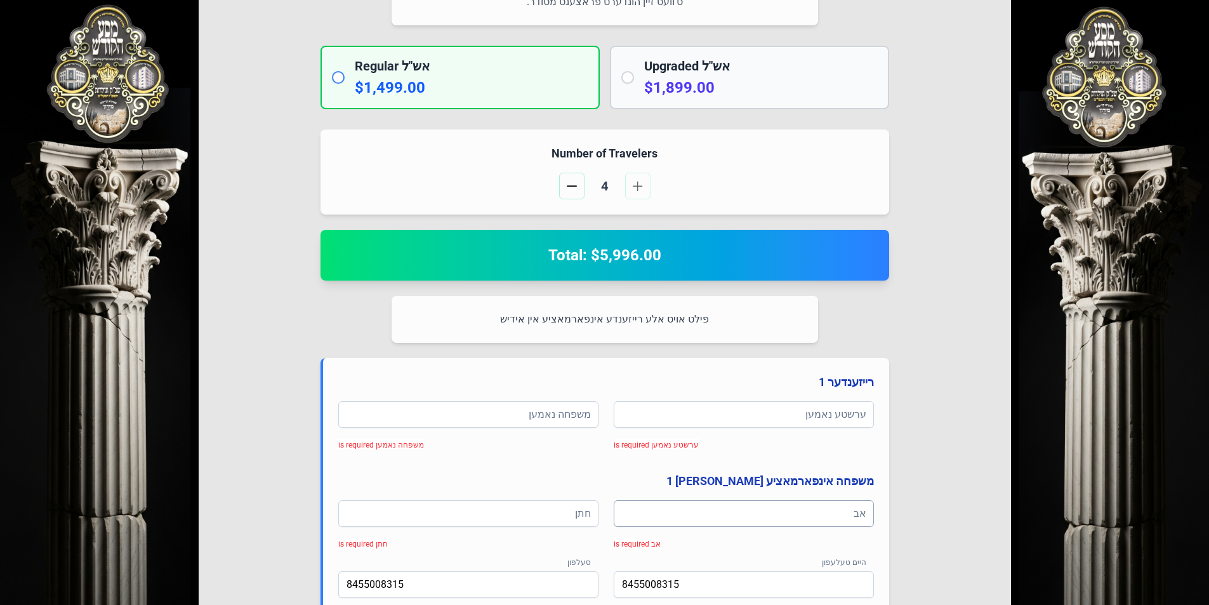
scroll to position [317, 0]
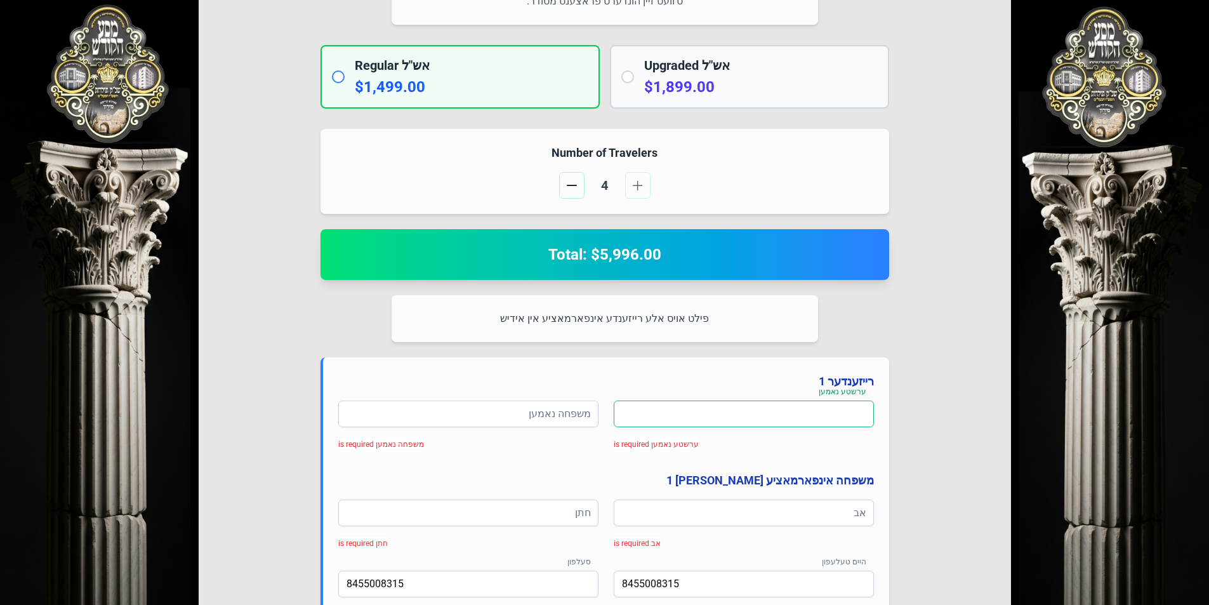
click at [686, 410] on input at bounding box center [744, 413] width 260 height 27
type input "כ"
type input "ר' הערשל"
type input "כ"
drag, startPoint x: 503, startPoint y: 412, endPoint x: 608, endPoint y: 414, distance: 104.7
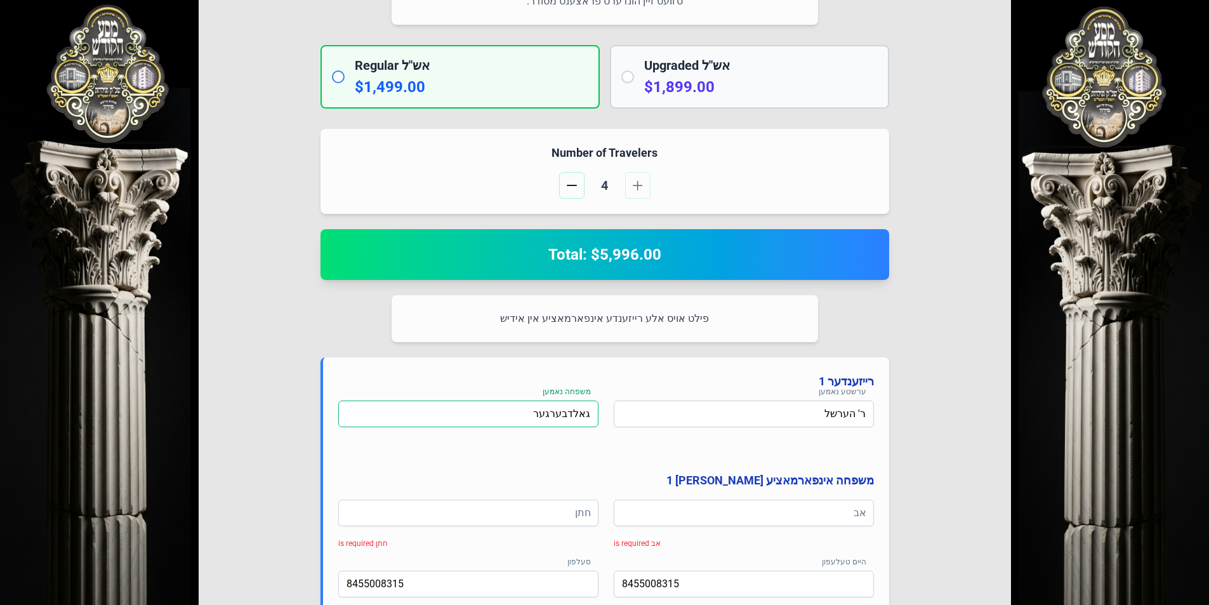
click at [608, 414] on div "ערשטע נאמען ר' הערשל משפחה נאמען גאלדבערגער" at bounding box center [605, 430] width 535 height 61
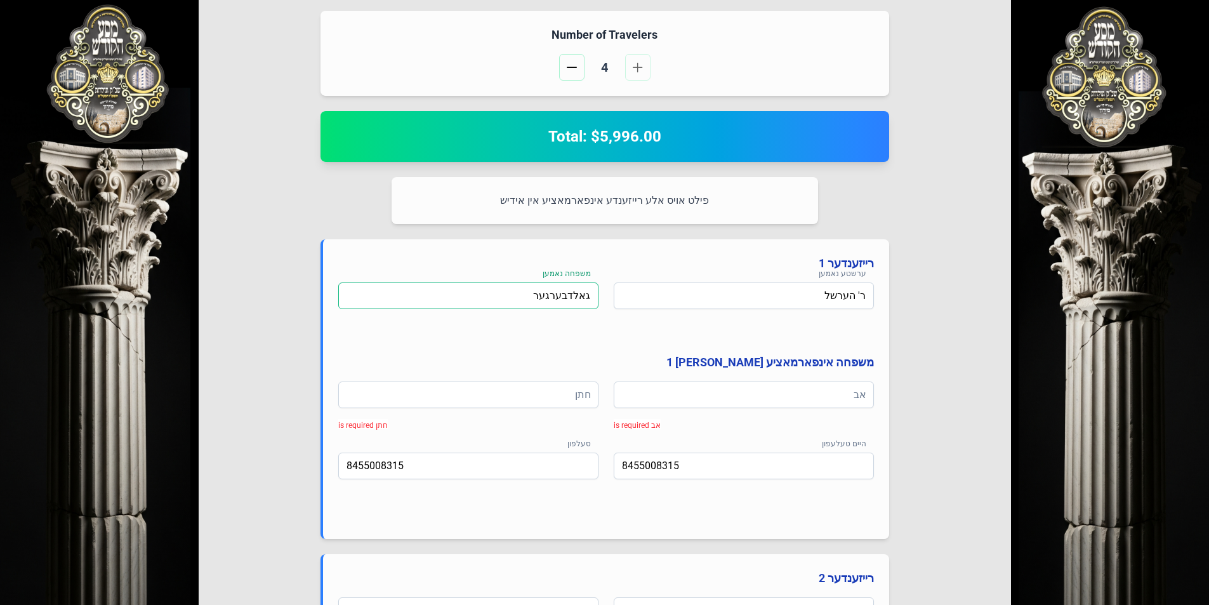
scroll to position [444, 0]
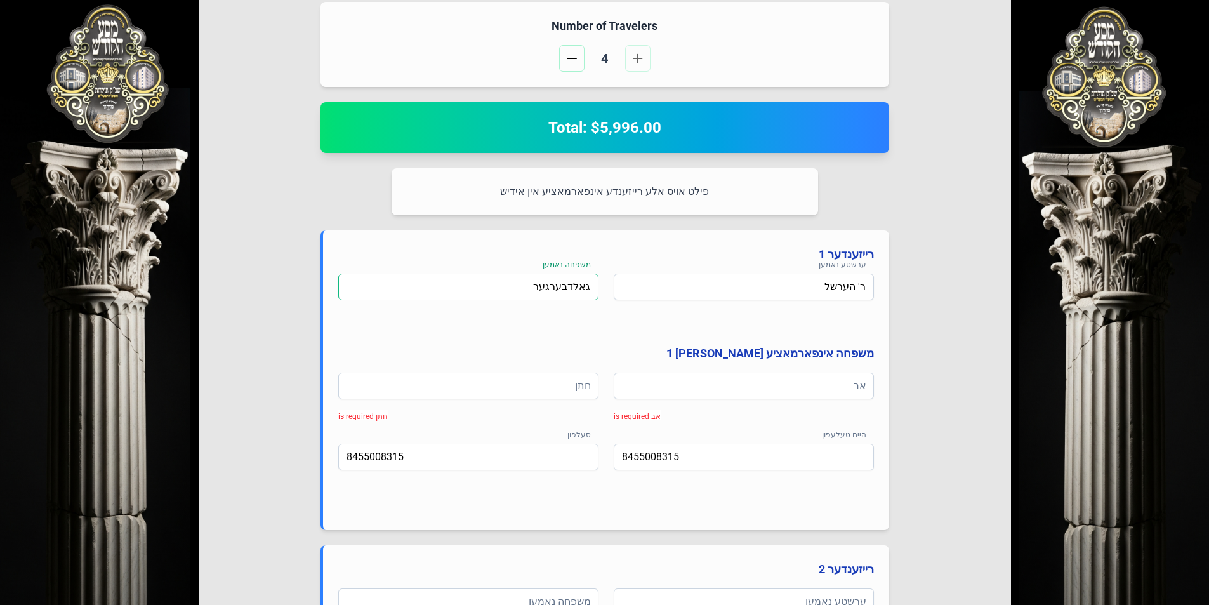
type input "גאלדבערגער"
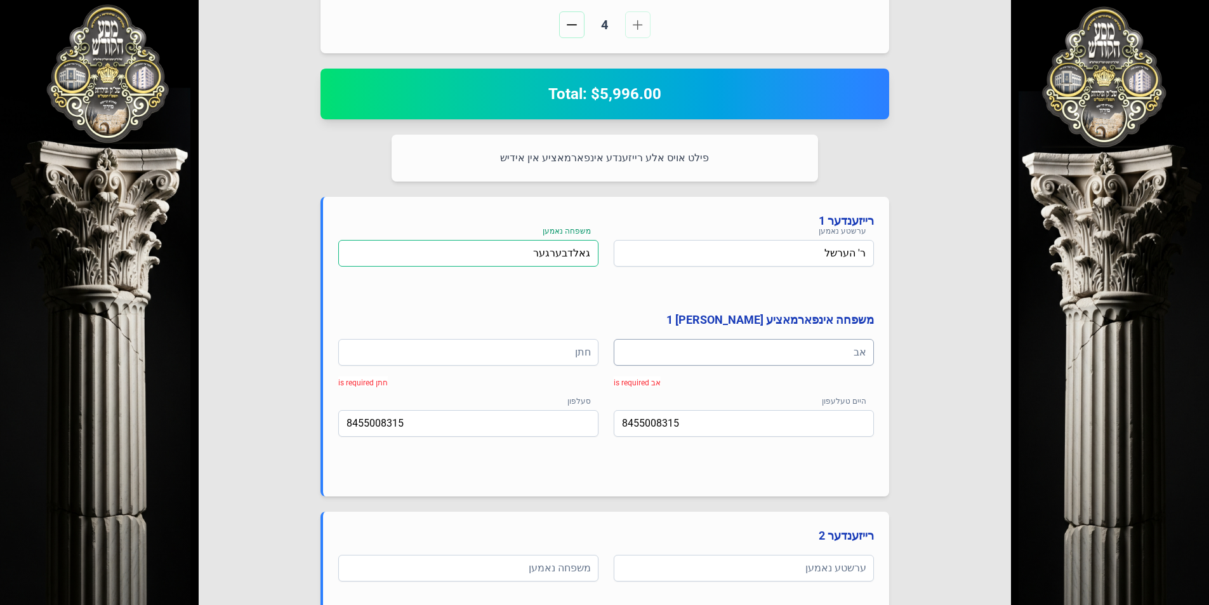
scroll to position [508, 0]
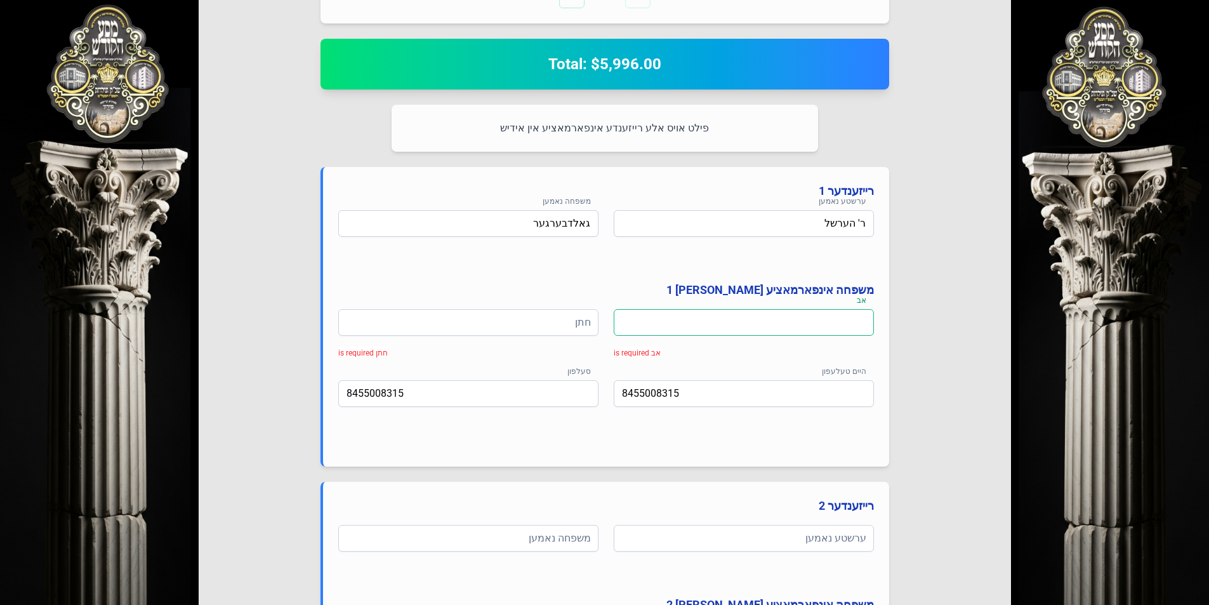
click at [761, 318] on input at bounding box center [744, 322] width 260 height 27
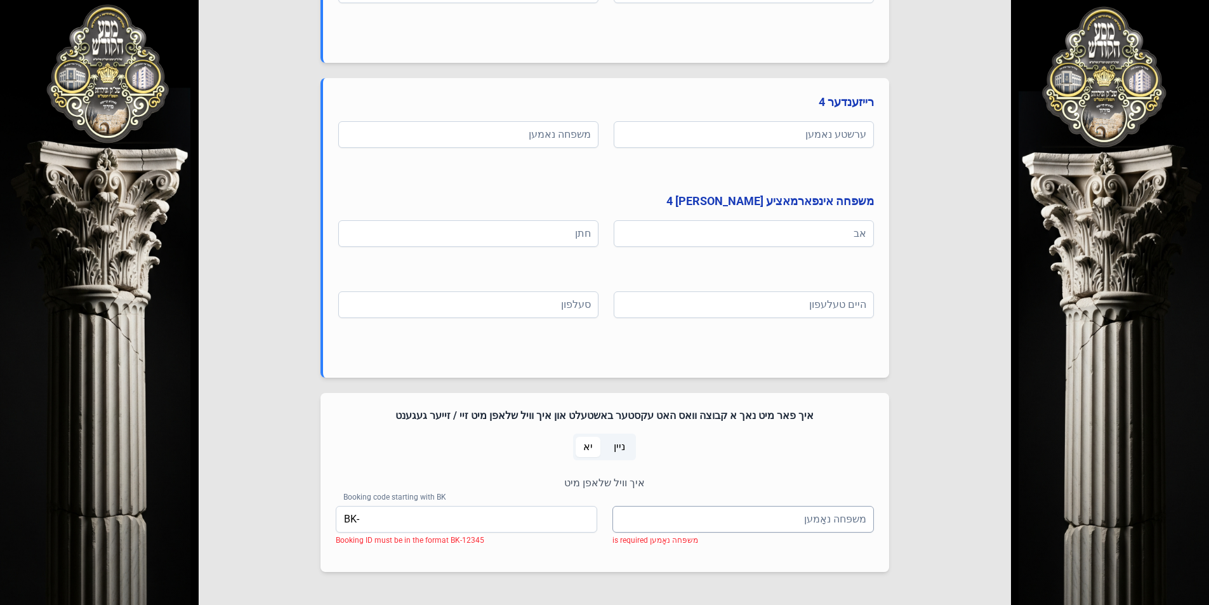
scroll to position [1639, 0]
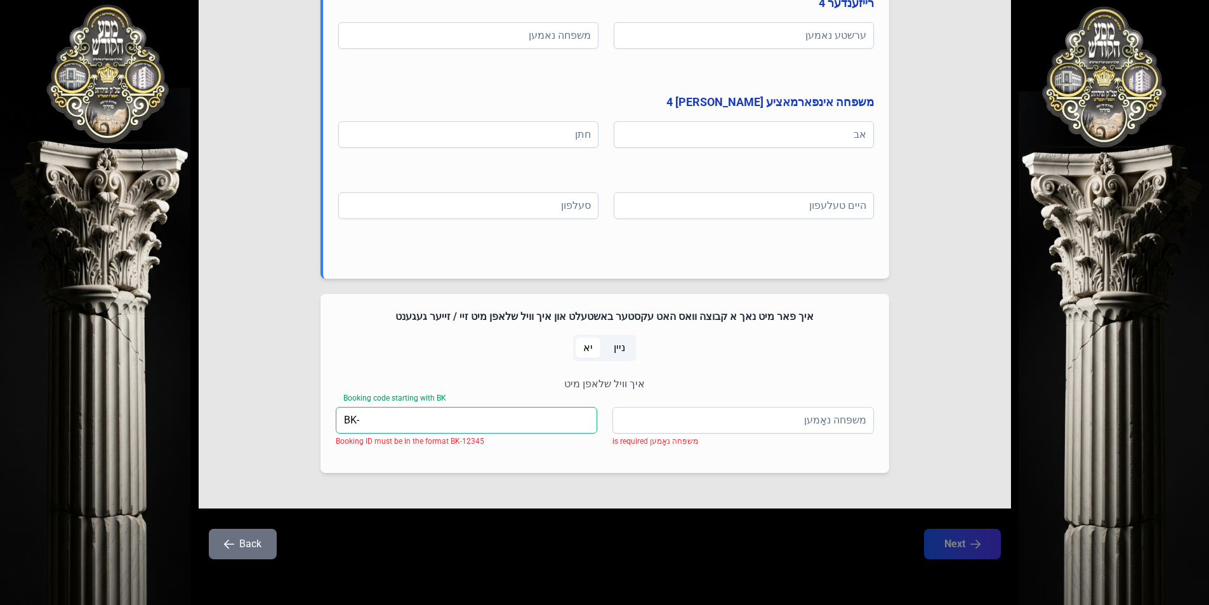
click at [476, 425] on input "BK-" at bounding box center [466, 420] width 261 height 27
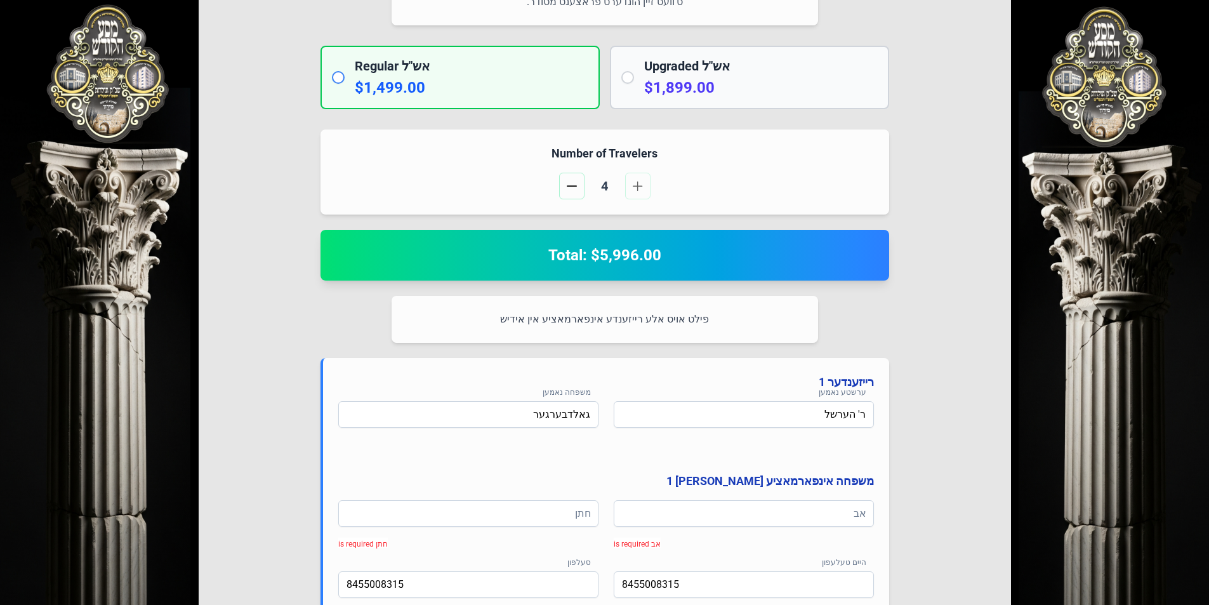
scroll to position [307, 0]
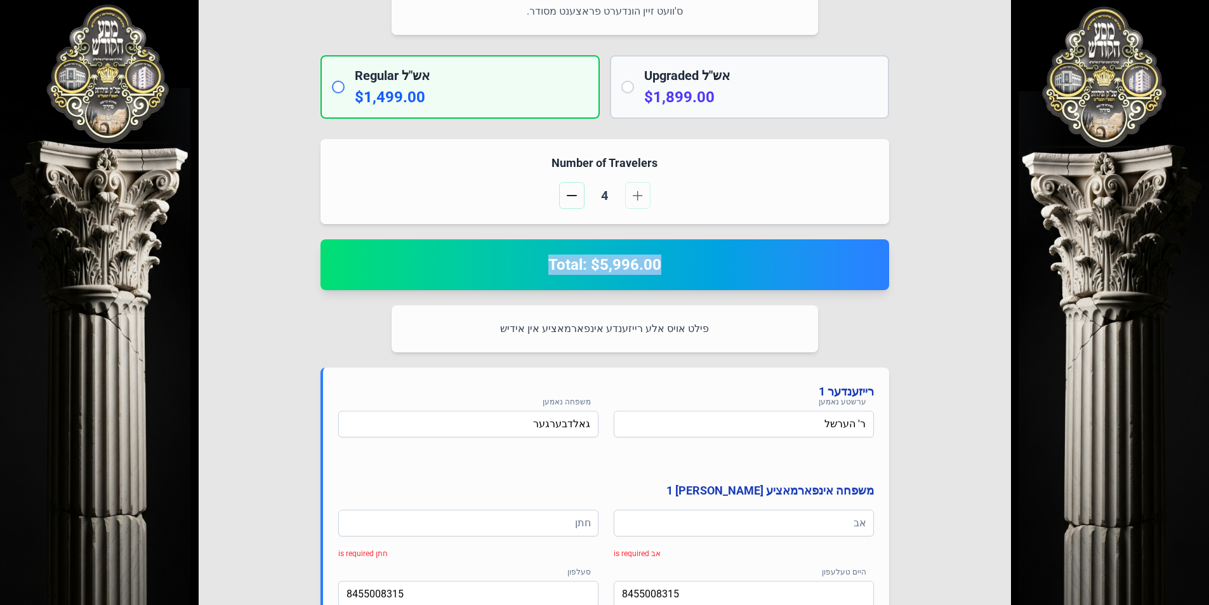
drag, startPoint x: 549, startPoint y: 265, endPoint x: 670, endPoint y: 265, distance: 121.2
click at [670, 265] on h2 "Total: $5,996.00" at bounding box center [605, 264] width 538 height 20
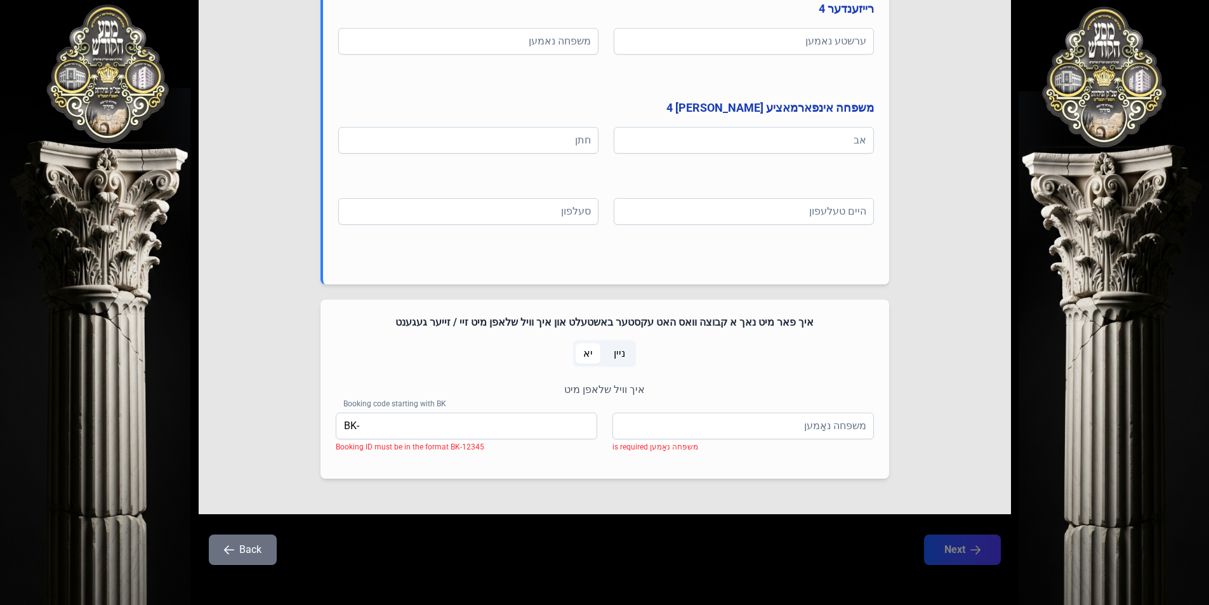
scroll to position [1639, 0]
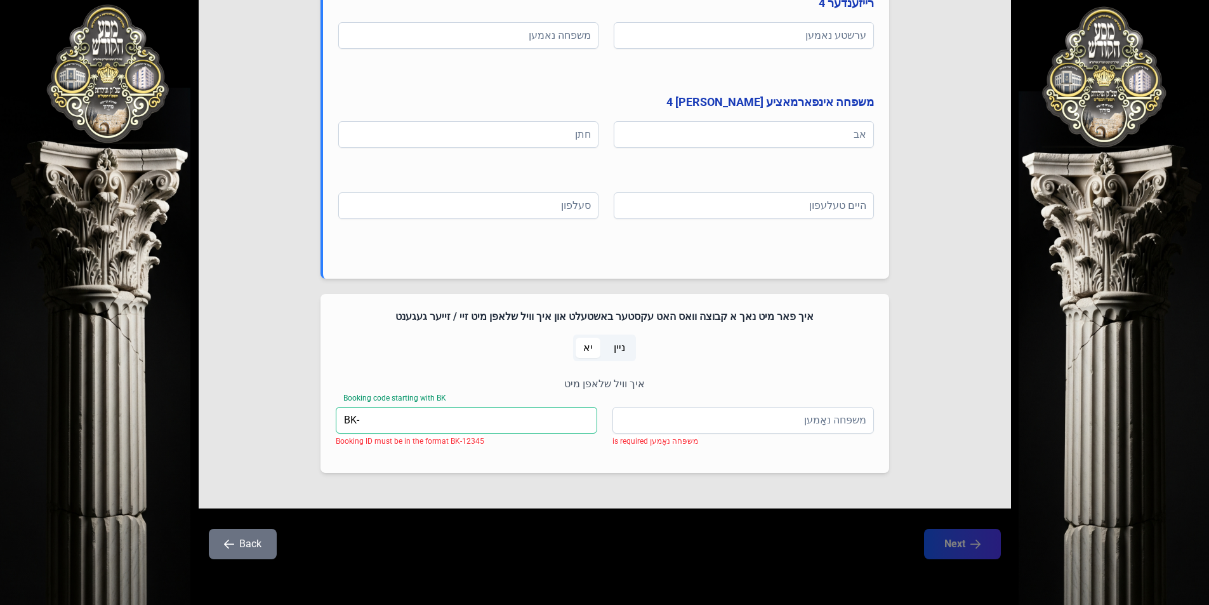
click at [468, 426] on input "BK-" at bounding box center [466, 420] width 261 height 27
drag, startPoint x: 433, startPoint y: 421, endPoint x: 313, endPoint y: 426, distance: 119.4
type input "BK-00600"
